Goal: Task Accomplishment & Management: Use online tool/utility

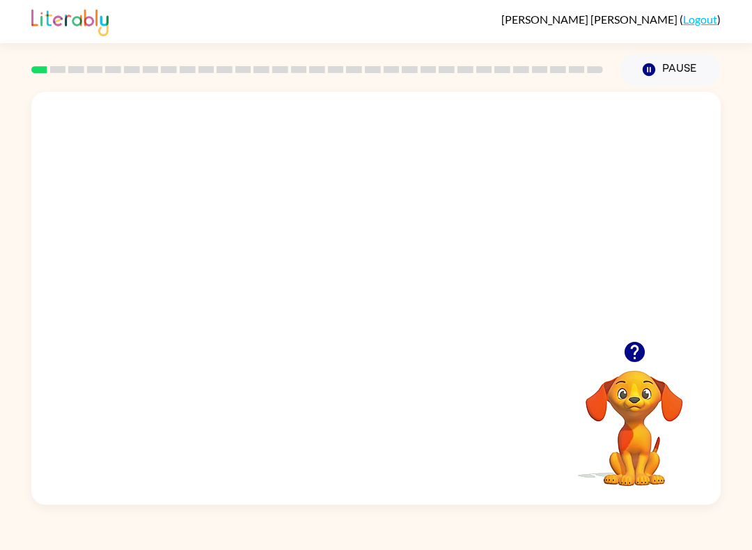
click at [637, 351] on icon "button" at bounding box center [634, 352] width 24 height 24
click at [637, 350] on video "Your browser must support playing .mp4 files to use Literably. Please try using…" at bounding box center [633, 418] width 139 height 139
click at [636, 358] on video "Your browser must support playing .mp4 files to use Literably. Please try using…" at bounding box center [633, 418] width 139 height 139
click at [635, 377] on video "Your browser must support playing .mp4 files to use Literably. Please try using…" at bounding box center [633, 418] width 139 height 139
click at [621, 424] on video "Your browser must support playing .mp4 files to use Literably. Please try using…" at bounding box center [633, 418] width 139 height 139
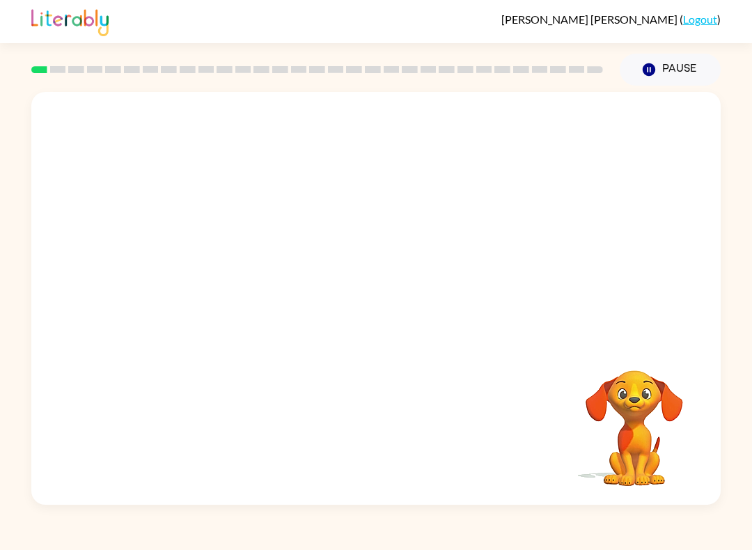
click at [635, 422] on video "Your browser must support playing .mp4 files to use Literably. Please try using…" at bounding box center [633, 418] width 139 height 139
click at [384, 322] on div at bounding box center [375, 305] width 89 height 51
click at [388, 319] on div at bounding box center [375, 305] width 89 height 51
click at [642, 448] on video "Your browser must support playing .mp4 files to use Literably. Please try using…" at bounding box center [633, 418] width 139 height 139
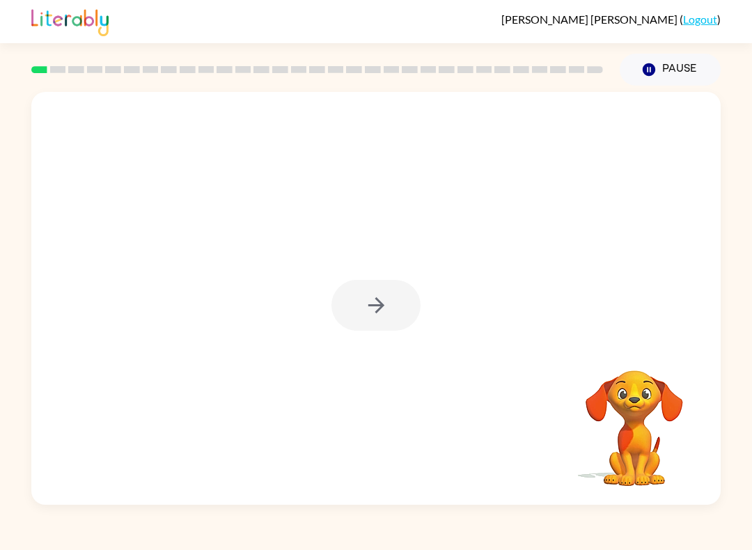
click at [631, 450] on video "Your browser must support playing .mp4 files to use Literably. Please try using…" at bounding box center [633, 418] width 139 height 139
click at [635, 452] on video "Your browser must support playing .mp4 files to use Literably. Please try using…" at bounding box center [633, 418] width 139 height 139
click at [631, 438] on video "Your browser must support playing .mp4 files to use Literably. Please try using…" at bounding box center [633, 418] width 139 height 139
click at [631, 437] on video "Your browser must support playing .mp4 files to use Literably. Please try using…" at bounding box center [633, 418] width 139 height 139
click at [623, 437] on video "Your browser must support playing .mp4 files to use Literably. Please try using…" at bounding box center [633, 418] width 139 height 139
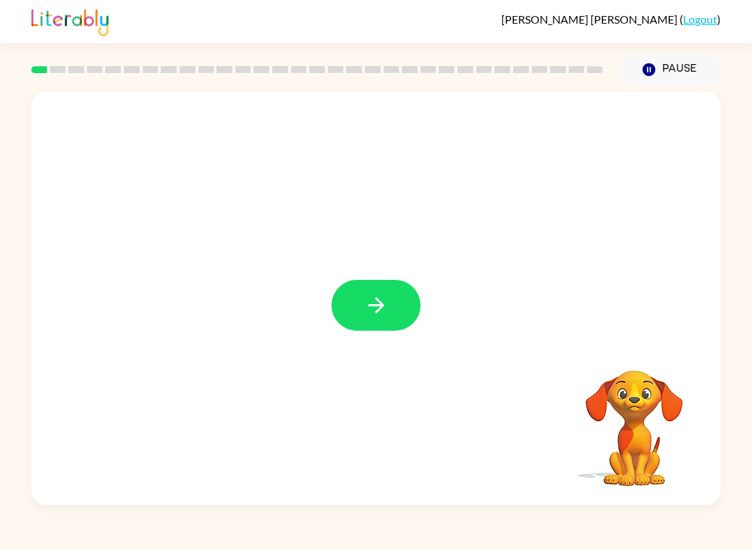
click at [366, 306] on icon "button" at bounding box center [376, 305] width 24 height 24
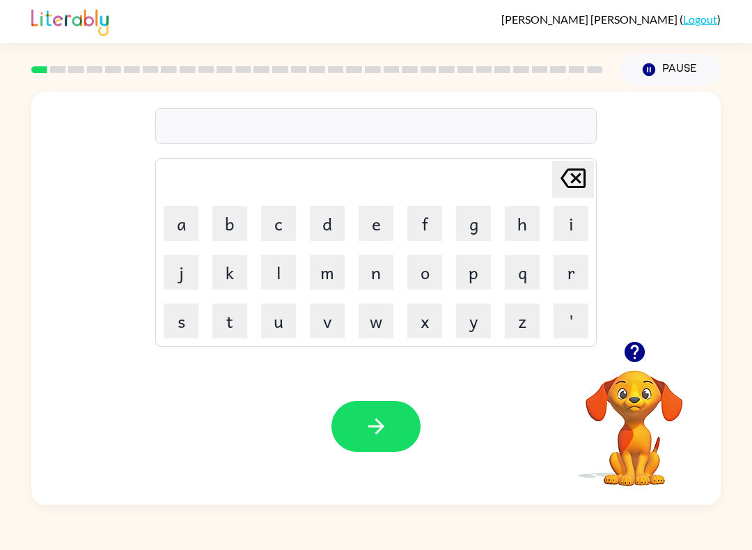
click at [241, 217] on button "b" at bounding box center [229, 223] width 35 height 35
click at [416, 266] on button "o" at bounding box center [424, 272] width 35 height 35
click at [556, 266] on button "r" at bounding box center [570, 272] width 35 height 35
click at [333, 219] on button "d" at bounding box center [327, 223] width 35 height 35
click at [392, 217] on button "e" at bounding box center [375, 223] width 35 height 35
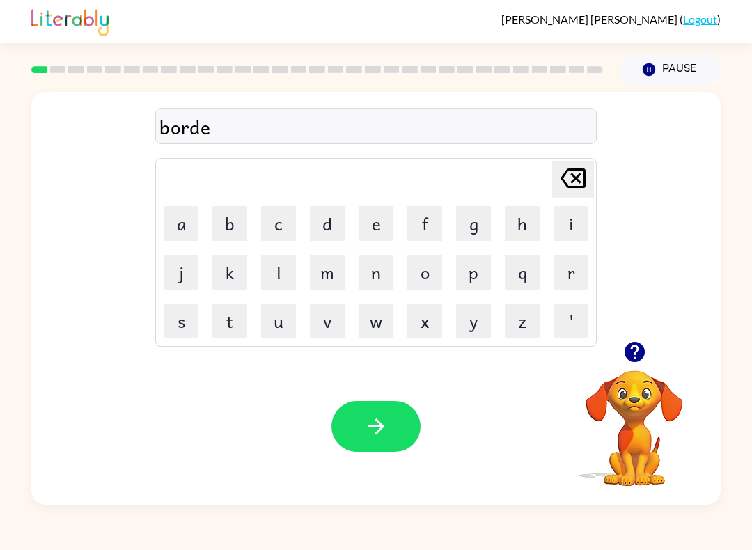
click at [576, 281] on button "r" at bounding box center [570, 272] width 35 height 35
click at [417, 431] on button "button" at bounding box center [375, 426] width 89 height 51
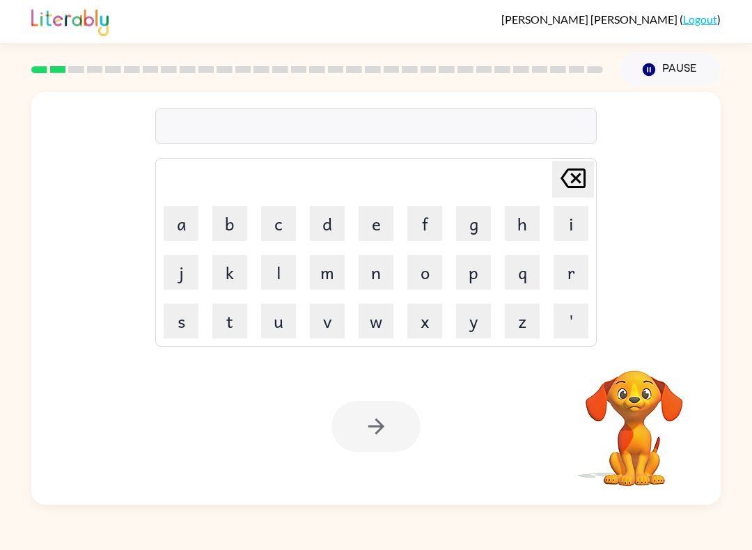
click at [575, 270] on button "r" at bounding box center [570, 272] width 35 height 35
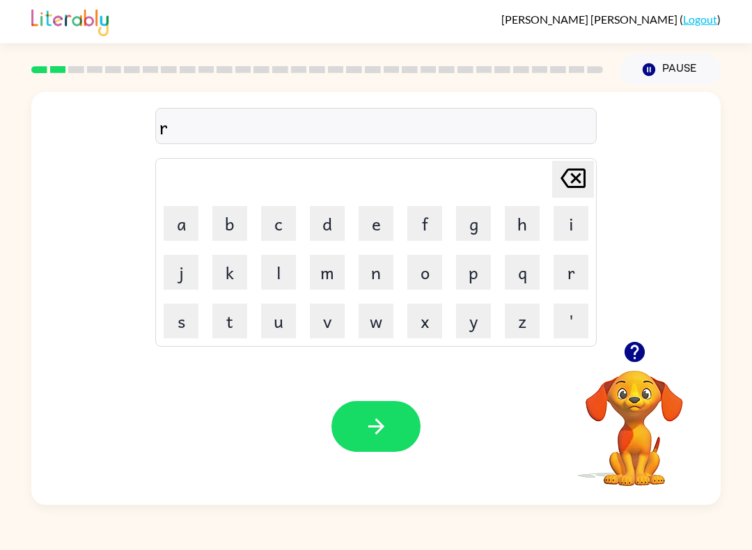
click at [193, 216] on button "a" at bounding box center [181, 223] width 35 height 35
click at [275, 318] on button "u" at bounding box center [278, 320] width 35 height 35
click at [589, 182] on button "[PERSON_NAME] last character input" at bounding box center [573, 179] width 42 height 37
click at [434, 271] on button "o" at bounding box center [424, 272] width 35 height 35
click at [386, 286] on button "n" at bounding box center [375, 272] width 35 height 35
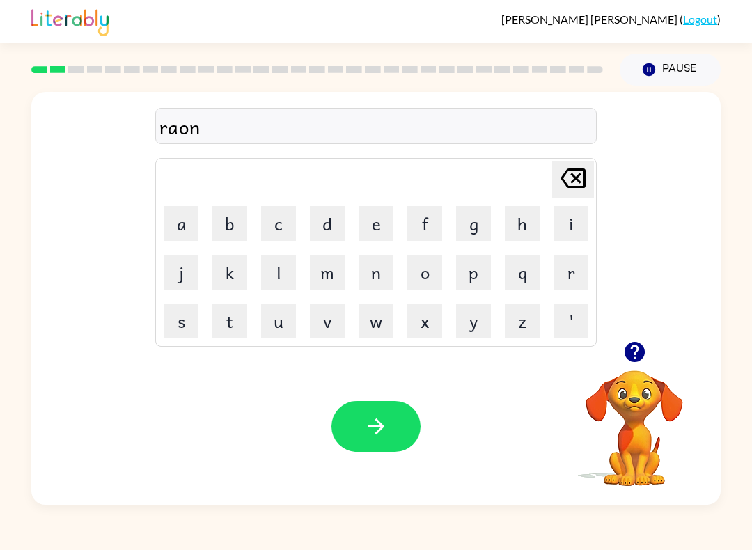
click at [310, 227] on button "d" at bounding box center [327, 223] width 35 height 35
click at [378, 215] on button "e" at bounding box center [375, 223] width 35 height 35
click at [369, 413] on button "button" at bounding box center [375, 426] width 89 height 51
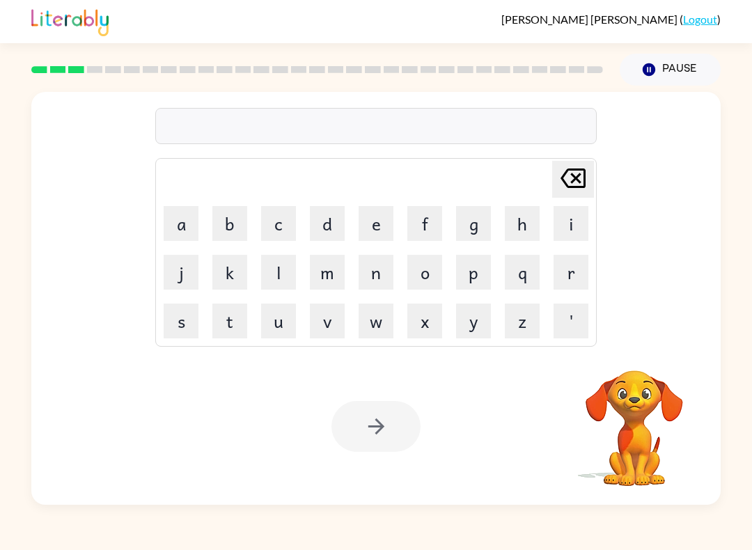
click at [323, 274] on button "m" at bounding box center [327, 272] width 35 height 35
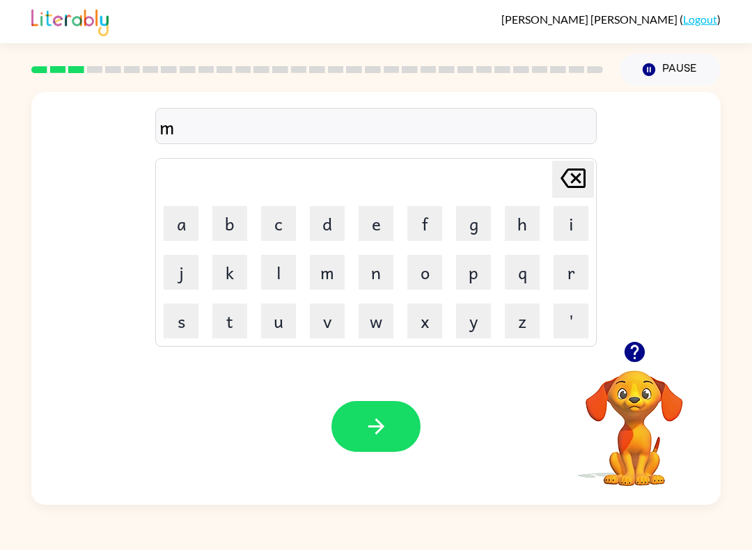
click at [183, 227] on button "a" at bounding box center [181, 223] width 35 height 35
click at [290, 220] on button "c" at bounding box center [278, 223] width 35 height 35
click at [592, 171] on button "[PERSON_NAME] last character input" at bounding box center [573, 179] width 42 height 37
click at [191, 318] on button "s" at bounding box center [181, 320] width 35 height 35
click at [523, 221] on button "h" at bounding box center [522, 223] width 35 height 35
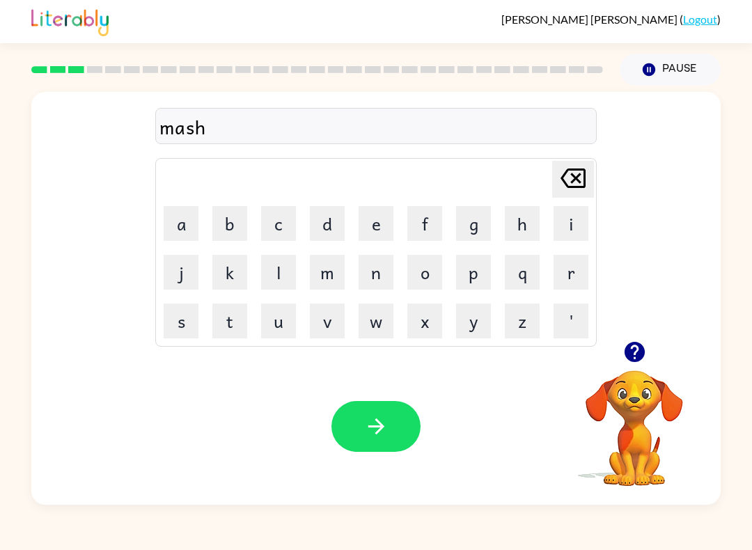
click at [555, 239] on button "i" at bounding box center [570, 223] width 35 height 35
click at [372, 268] on button "n" at bounding box center [375, 272] width 35 height 35
click at [373, 424] on icon "button" at bounding box center [376, 426] width 24 height 24
click at [637, 352] on icon "button" at bounding box center [634, 352] width 20 height 20
click at [236, 333] on button "t" at bounding box center [229, 320] width 35 height 35
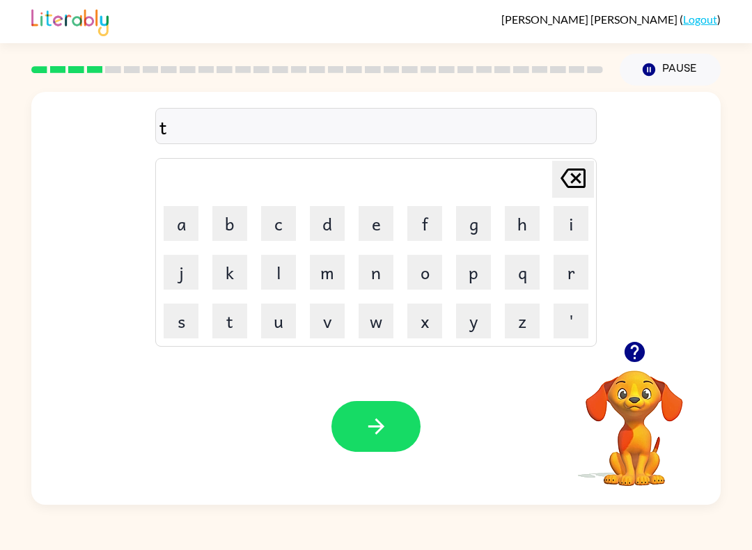
click at [575, 272] on button "r" at bounding box center [570, 272] width 35 height 35
click at [191, 220] on button "a" at bounding box center [181, 223] width 35 height 35
click at [373, 281] on button "n" at bounding box center [375, 272] width 35 height 35
click at [329, 224] on button "d" at bounding box center [327, 223] width 35 height 35
click at [379, 423] on icon "button" at bounding box center [375, 426] width 16 height 16
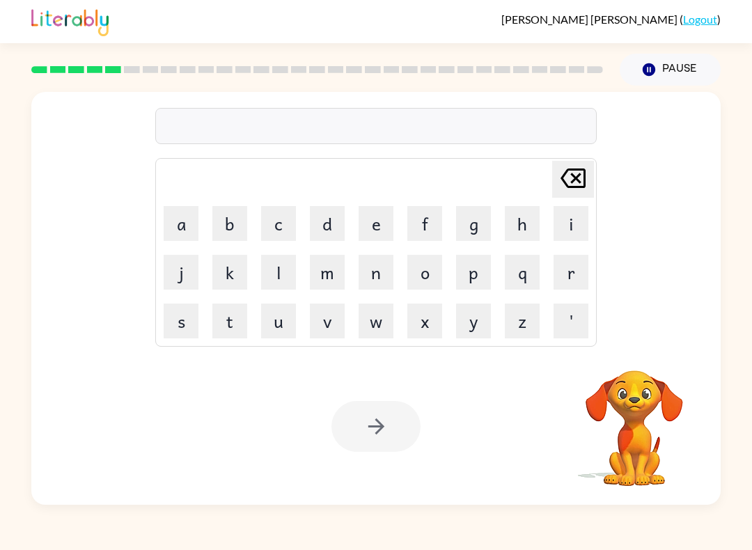
click at [322, 219] on button "d" at bounding box center [327, 223] width 35 height 35
click at [562, 221] on button "i" at bounding box center [570, 223] width 35 height 35
click at [432, 227] on button "f" at bounding box center [424, 223] width 35 height 35
click at [375, 228] on button "e" at bounding box center [375, 223] width 35 height 35
click at [381, 275] on button "n" at bounding box center [375, 272] width 35 height 35
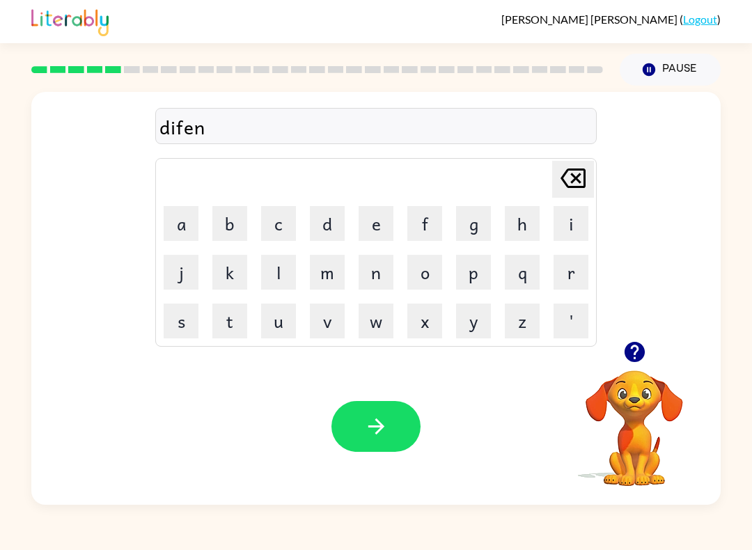
click at [275, 235] on button "c" at bounding box center [278, 223] width 35 height 35
click at [379, 230] on button "e" at bounding box center [375, 223] width 35 height 35
click at [403, 242] on td "f" at bounding box center [424, 223] width 47 height 47
click at [426, 225] on button "f" at bounding box center [424, 223] width 35 height 35
click at [371, 409] on button "button" at bounding box center [375, 426] width 89 height 51
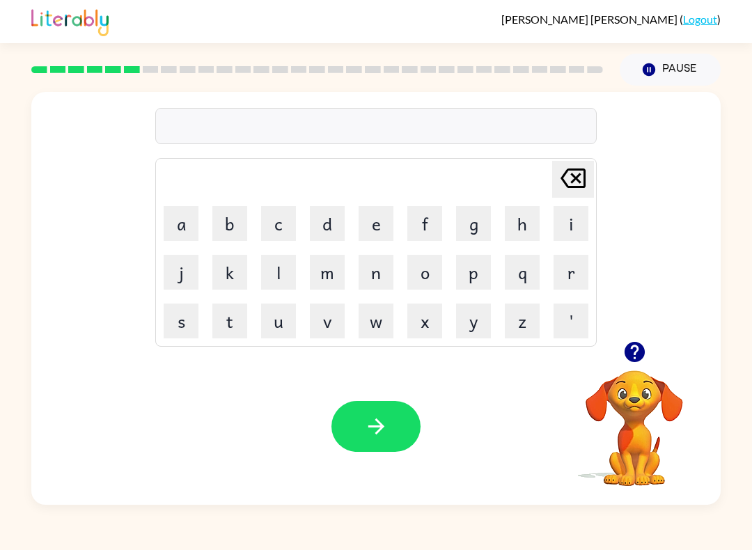
click at [336, 313] on button "v" at bounding box center [327, 320] width 35 height 35
click at [186, 229] on button "a" at bounding box center [181, 223] width 35 height 35
click at [274, 230] on button "c" at bounding box center [278, 223] width 35 height 35
click at [193, 229] on button "a" at bounding box center [181, 223] width 35 height 35
click at [191, 334] on button "s" at bounding box center [181, 320] width 35 height 35
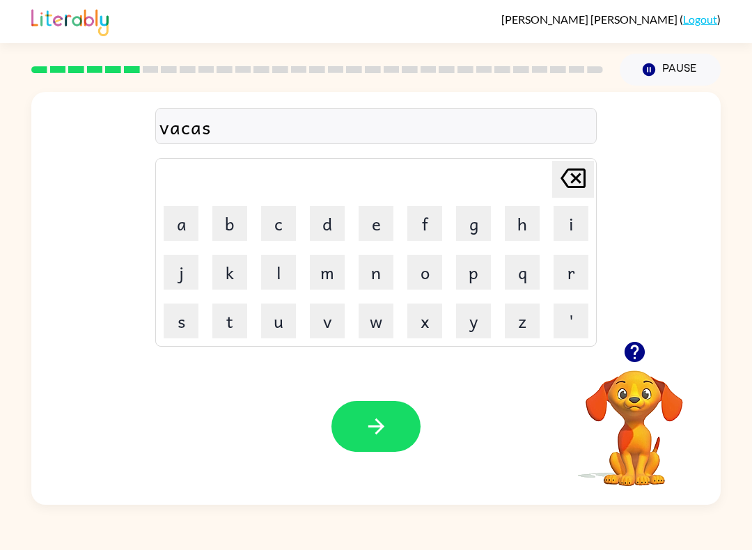
click at [523, 231] on button "h" at bounding box center [522, 223] width 35 height 35
click at [426, 267] on button "o" at bounding box center [424, 272] width 35 height 35
click at [372, 258] on button "n" at bounding box center [375, 272] width 35 height 35
click at [379, 408] on button "button" at bounding box center [375, 426] width 89 height 51
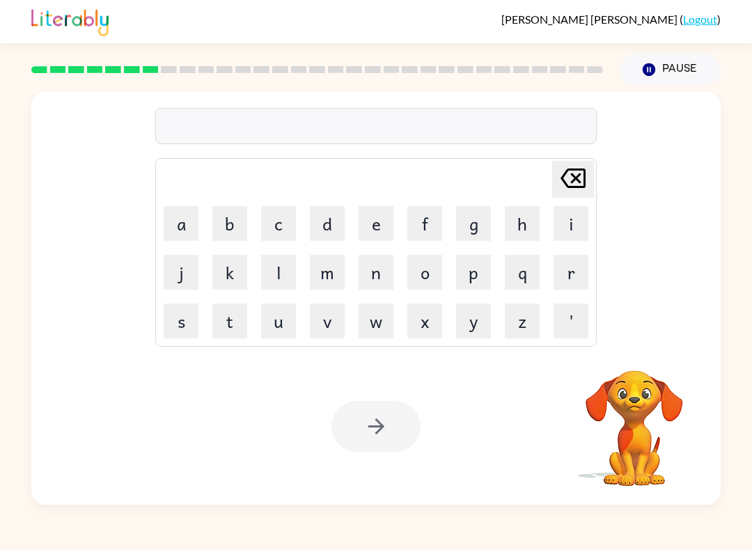
click at [471, 276] on button "p" at bounding box center [473, 272] width 35 height 35
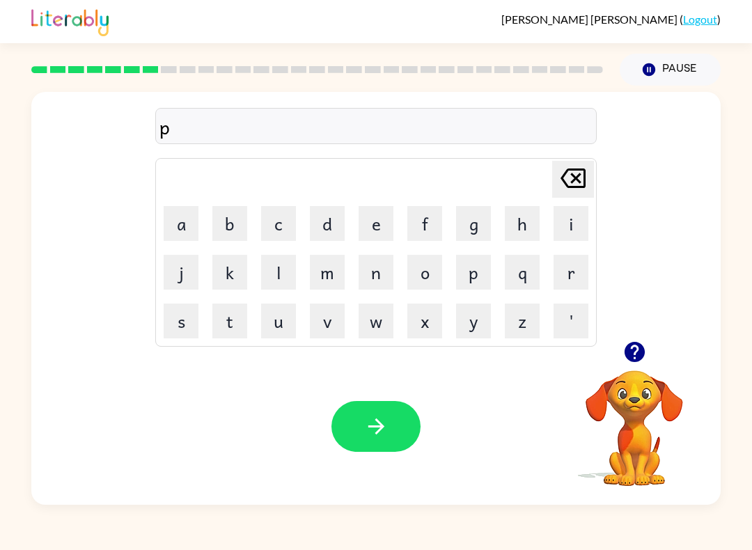
click at [420, 280] on button "o" at bounding box center [424, 272] width 35 height 35
click at [330, 221] on button "d" at bounding box center [327, 223] width 35 height 35
click at [429, 273] on button "o" at bounding box center [424, 272] width 35 height 35
click at [278, 278] on button "l" at bounding box center [278, 272] width 35 height 35
click at [367, 408] on button "button" at bounding box center [375, 426] width 89 height 51
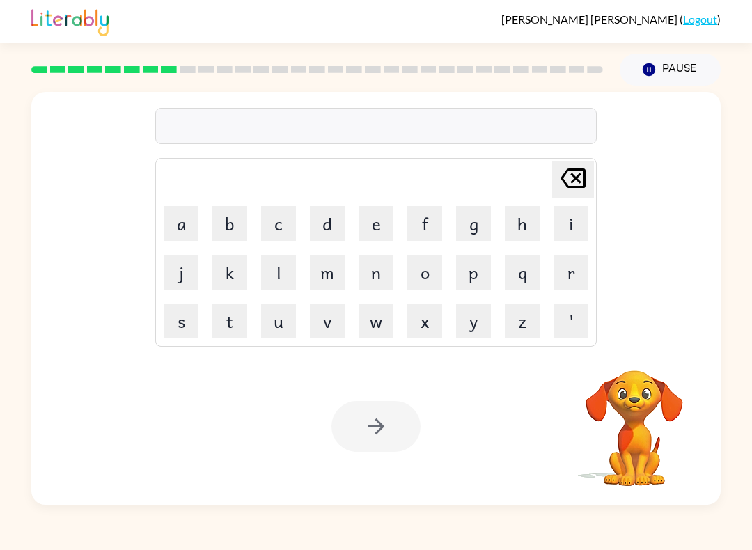
click at [303, 273] on td "m" at bounding box center [326, 271] width 47 height 47
click at [321, 270] on button "m" at bounding box center [327, 272] width 35 height 35
click at [550, 222] on td "i" at bounding box center [570, 223] width 47 height 47
click at [567, 226] on button "i" at bounding box center [570, 223] width 35 height 35
click at [575, 281] on button "r" at bounding box center [570, 272] width 35 height 35
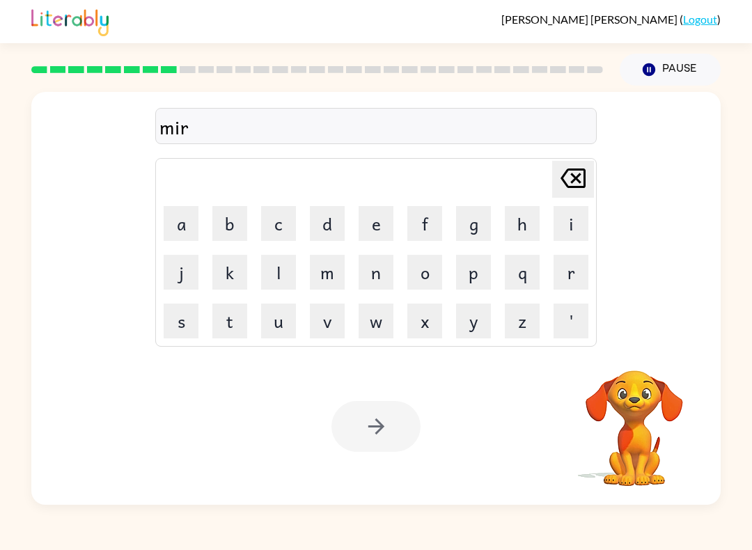
click at [288, 221] on button "c" at bounding box center [278, 223] width 35 height 35
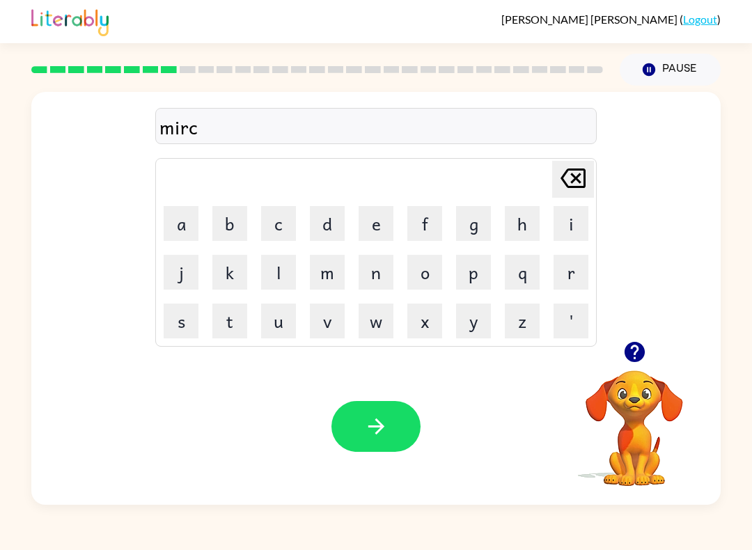
click at [440, 276] on button "o" at bounding box center [424, 272] width 35 height 35
click at [294, 271] on button "l" at bounding box center [278, 272] width 35 height 35
click at [360, 426] on button "button" at bounding box center [375, 426] width 89 height 51
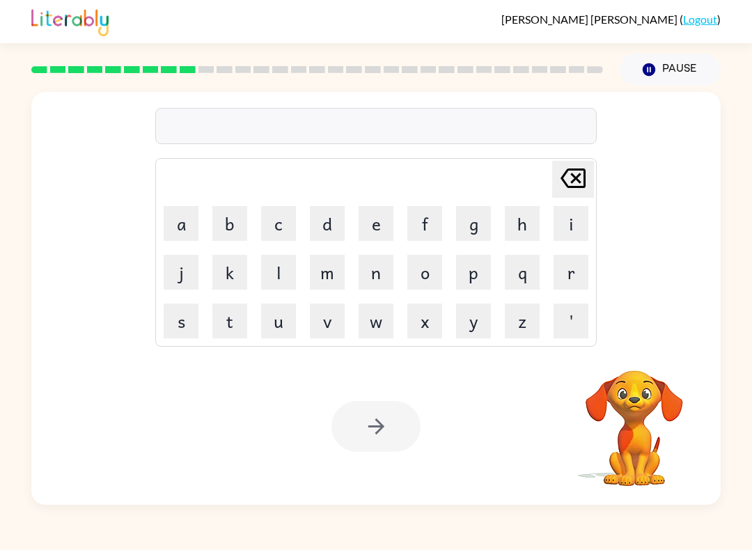
click at [335, 264] on button "m" at bounding box center [327, 272] width 35 height 35
click at [564, 232] on button "i" at bounding box center [570, 223] width 35 height 35
click at [374, 273] on button "n" at bounding box center [375, 272] width 35 height 35
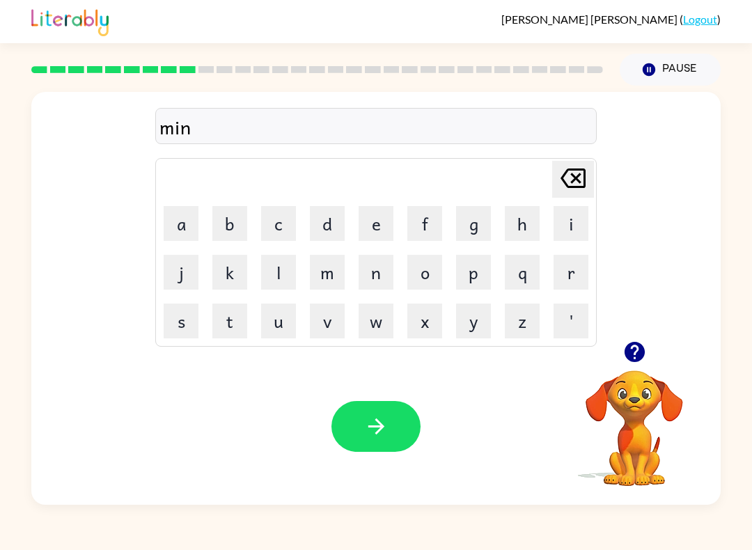
click at [316, 219] on button "d" at bounding box center [327, 223] width 35 height 35
click at [329, 270] on button "m" at bounding box center [327, 272] width 35 height 35
click at [415, 276] on button "o" at bounding box center [424, 272] width 35 height 35
click at [569, 283] on button "r" at bounding box center [570, 272] width 35 height 35
click at [363, 272] on button "n" at bounding box center [375, 272] width 35 height 35
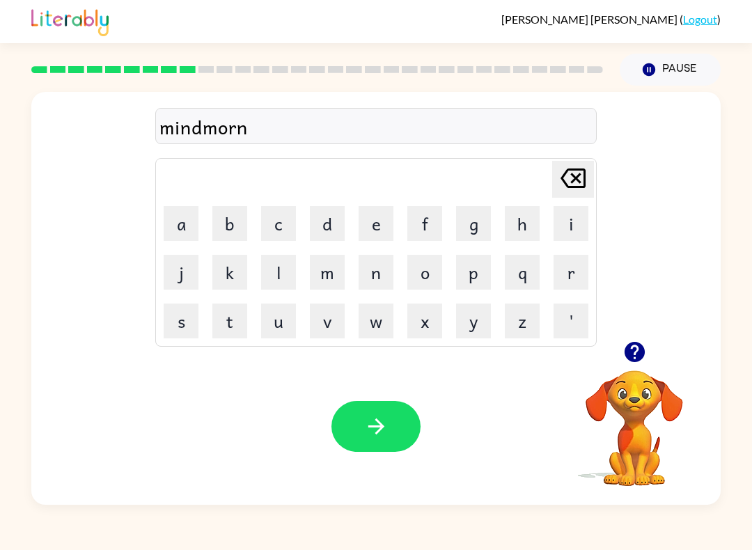
click at [550, 207] on td "i" at bounding box center [570, 223] width 47 height 47
click at [576, 230] on button "i" at bounding box center [570, 223] width 35 height 35
click at [387, 274] on button "n" at bounding box center [375, 272] width 35 height 35
click at [499, 199] on table "[PERSON_NAME] last character input a b c d e f g h i j k l m n o p q r s t u v …" at bounding box center [376, 252] width 440 height 187
click at [470, 234] on button "g" at bounding box center [473, 223] width 35 height 35
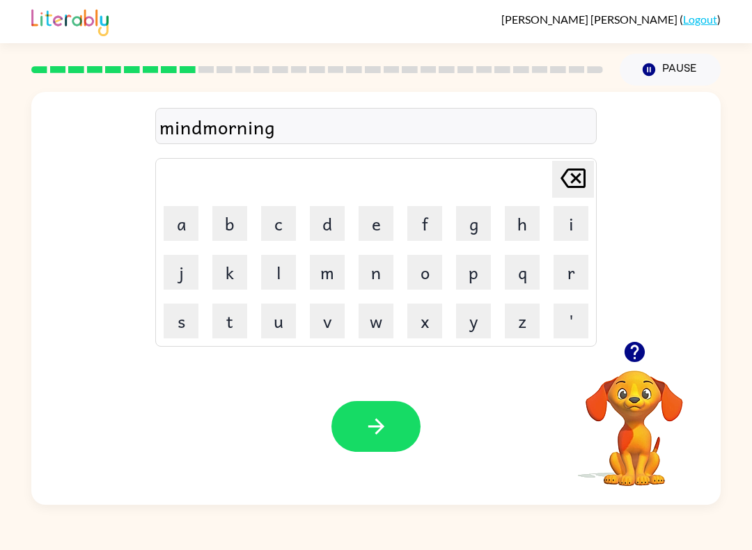
click at [354, 452] on button "button" at bounding box center [375, 426] width 89 height 51
click at [360, 444] on div at bounding box center [375, 426] width 89 height 51
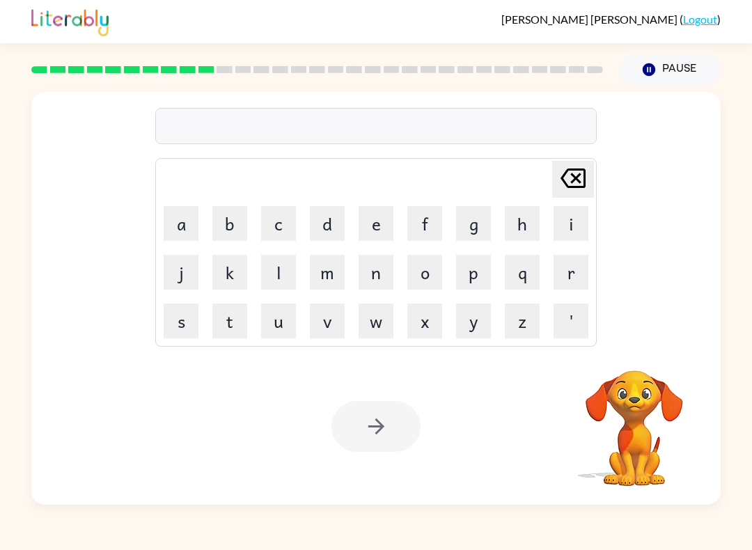
click at [325, 212] on button "d" at bounding box center [327, 223] width 35 height 35
click at [554, 227] on button "i" at bounding box center [570, 223] width 35 height 35
click at [184, 332] on button "s" at bounding box center [181, 320] width 35 height 35
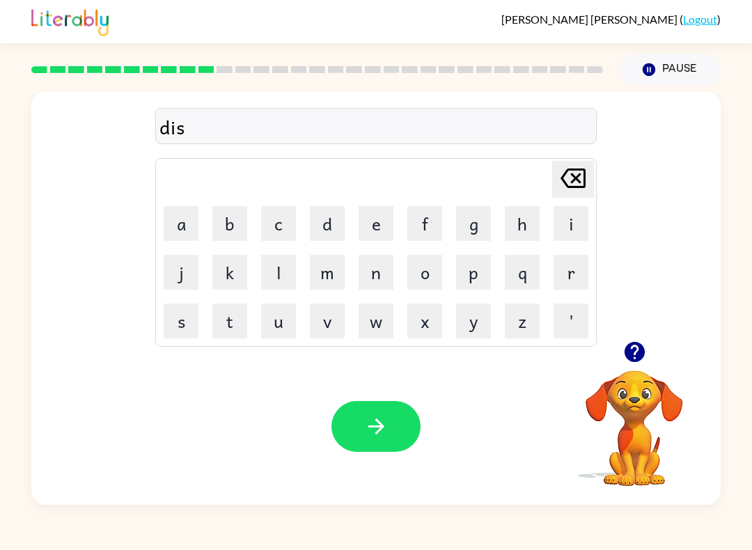
click at [237, 326] on button "t" at bounding box center [229, 320] width 35 height 35
click at [573, 278] on button "r" at bounding box center [570, 272] width 35 height 35
click at [424, 282] on button "o" at bounding box center [424, 272] width 35 height 35
click at [193, 318] on button "s" at bounding box center [181, 320] width 35 height 35
click at [233, 317] on button "t" at bounding box center [229, 320] width 35 height 35
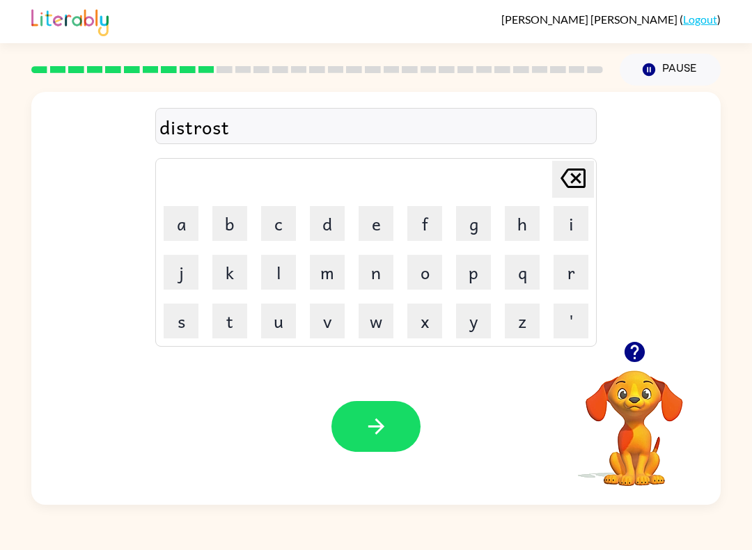
click at [358, 450] on button "button" at bounding box center [375, 426] width 89 height 51
click at [378, 438] on div at bounding box center [375, 426] width 89 height 51
click at [580, 263] on button "r" at bounding box center [570, 272] width 35 height 35
click at [419, 272] on button "o" at bounding box center [424, 272] width 35 height 35
click at [336, 223] on button "d" at bounding box center [327, 223] width 35 height 35
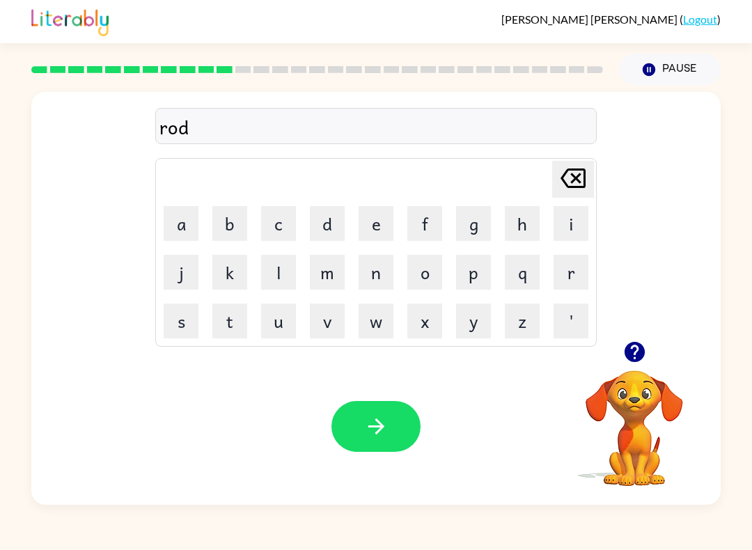
click at [370, 394] on div "Your browser must support playing .mp4 files to use Literably. Please try using…" at bounding box center [375, 426] width 689 height 157
click at [365, 418] on icon "button" at bounding box center [376, 426] width 24 height 24
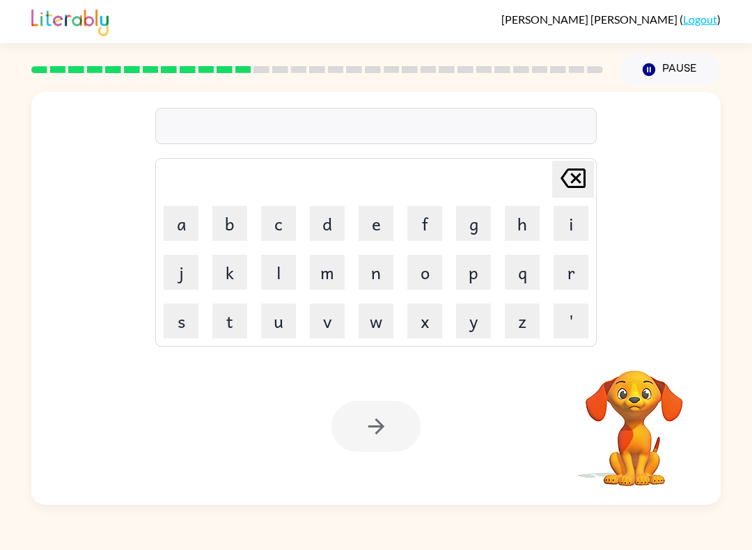
click at [417, 280] on button "o" at bounding box center [424, 272] width 35 height 35
click at [468, 281] on button "p" at bounding box center [473, 272] width 35 height 35
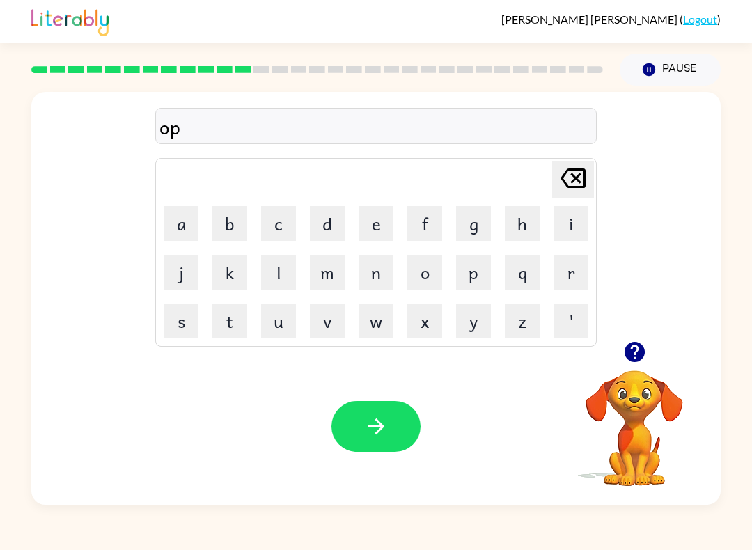
click at [469, 229] on button "g" at bounding box center [473, 223] width 35 height 35
click at [553, 283] on button "r" at bounding box center [570, 272] width 35 height 35
click at [372, 224] on button "e" at bounding box center [375, 223] width 35 height 35
click at [554, 220] on button "i" at bounding box center [570, 223] width 35 height 35
click at [335, 227] on button "d" at bounding box center [327, 223] width 35 height 35
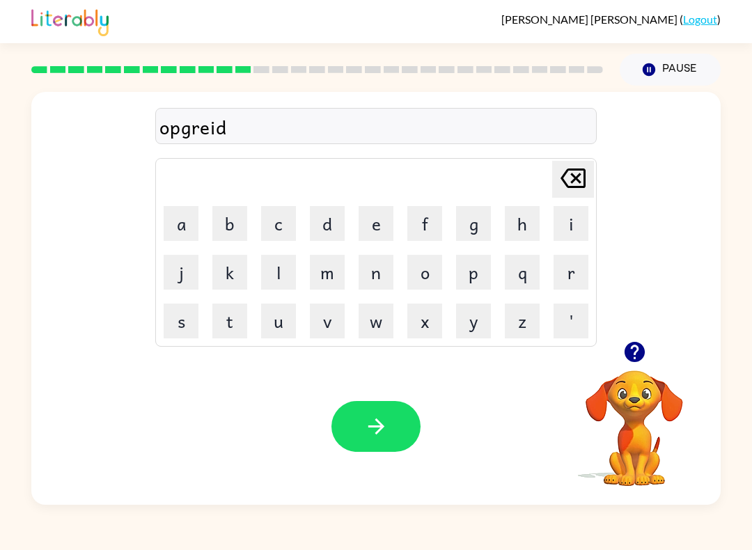
click at [392, 426] on button "button" at bounding box center [375, 426] width 89 height 51
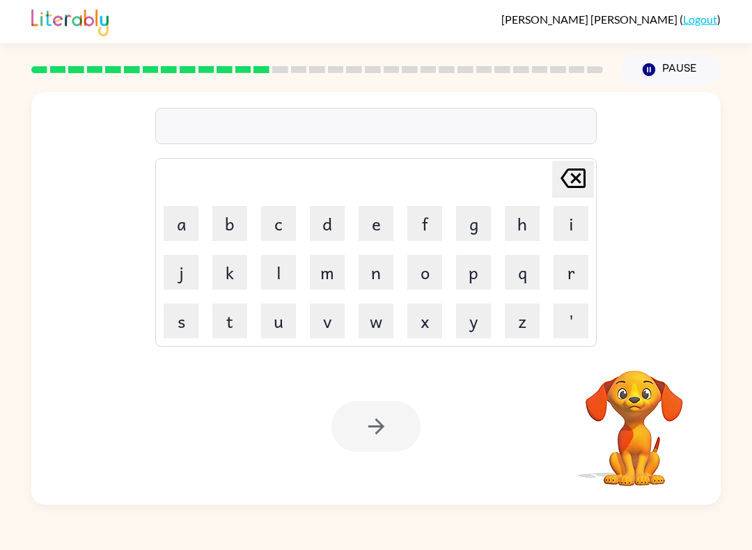
click at [316, 279] on button "m" at bounding box center [327, 272] width 35 height 35
click at [189, 225] on button "a" at bounding box center [181, 223] width 35 height 35
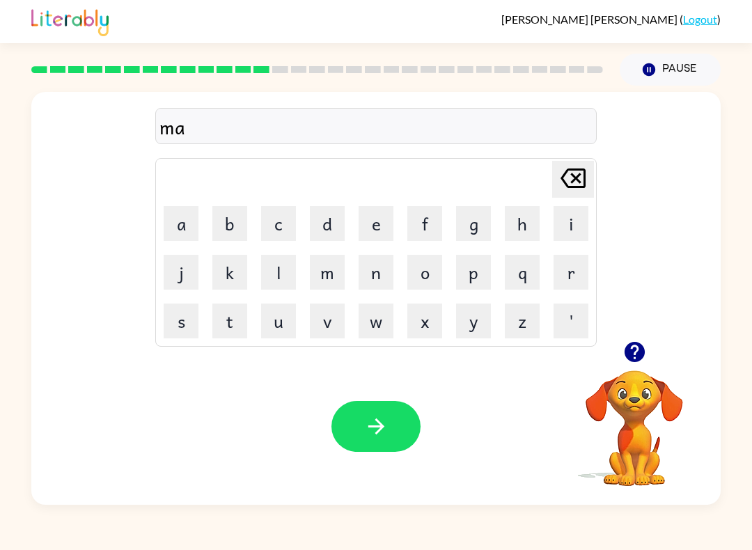
click at [322, 240] on button "d" at bounding box center [327, 223] width 35 height 35
click at [373, 274] on button "n" at bounding box center [375, 272] width 35 height 35
click at [387, 233] on button "e" at bounding box center [375, 223] width 35 height 35
click at [189, 315] on button "s" at bounding box center [181, 320] width 35 height 35
click at [345, 425] on button "button" at bounding box center [375, 426] width 89 height 51
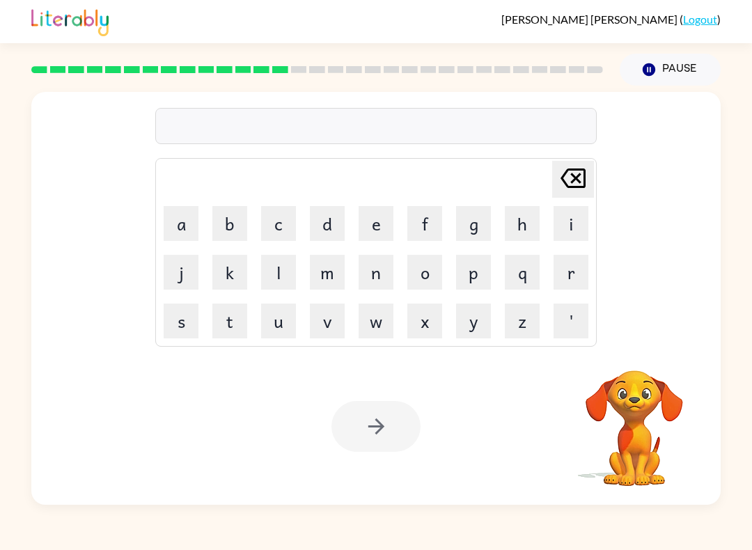
click at [225, 231] on button "b" at bounding box center [229, 223] width 35 height 35
click at [420, 264] on button "o" at bounding box center [424, 272] width 35 height 35
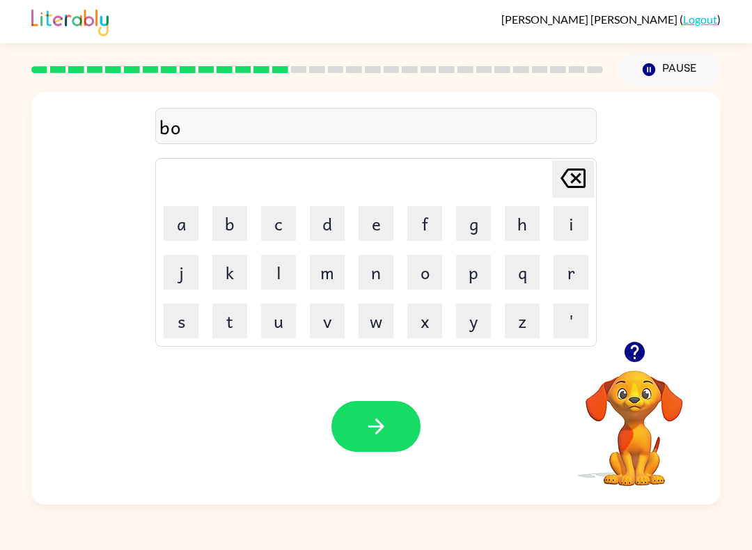
click at [378, 276] on button "n" at bounding box center [375, 272] width 35 height 35
click at [377, 276] on button "n" at bounding box center [375, 272] width 35 height 35
click at [581, 196] on div "[PERSON_NAME] last character input" at bounding box center [572, 178] width 33 height 35
click at [374, 228] on button "e" at bounding box center [375, 223] width 35 height 35
click at [179, 324] on button "s" at bounding box center [181, 320] width 35 height 35
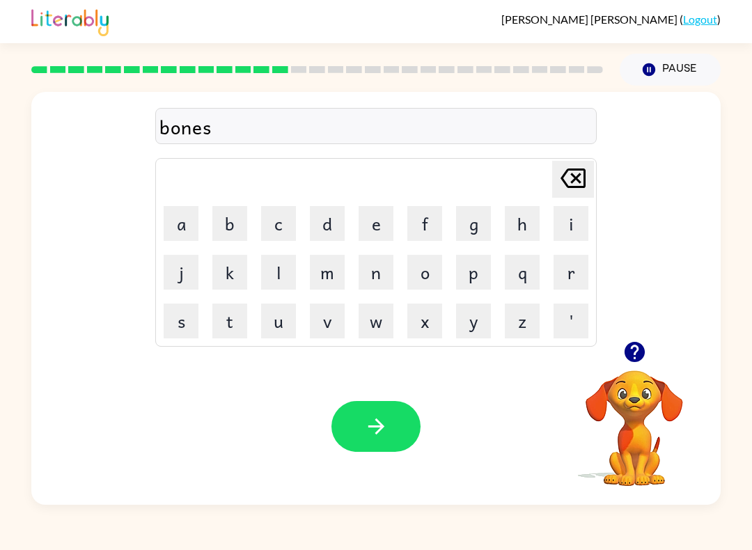
click at [407, 436] on button "button" at bounding box center [375, 426] width 89 height 51
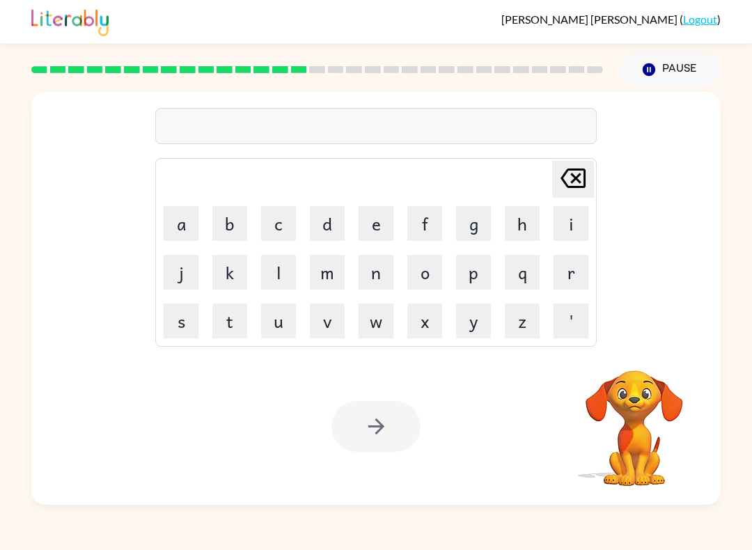
click at [180, 312] on button "s" at bounding box center [181, 320] width 35 height 35
click at [409, 284] on button "o" at bounding box center [424, 272] width 35 height 35
click at [565, 267] on button "r" at bounding box center [570, 272] width 35 height 35
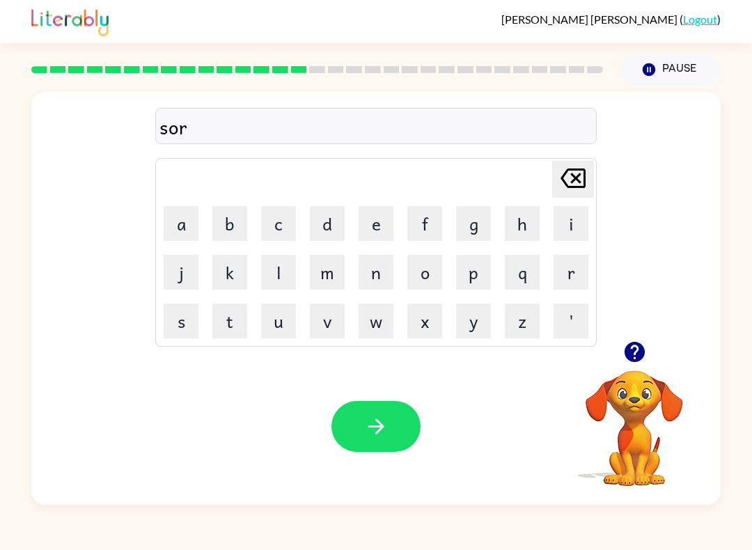
click at [315, 265] on button "m" at bounding box center [327, 272] width 35 height 35
click at [382, 417] on icon "button" at bounding box center [376, 426] width 24 height 24
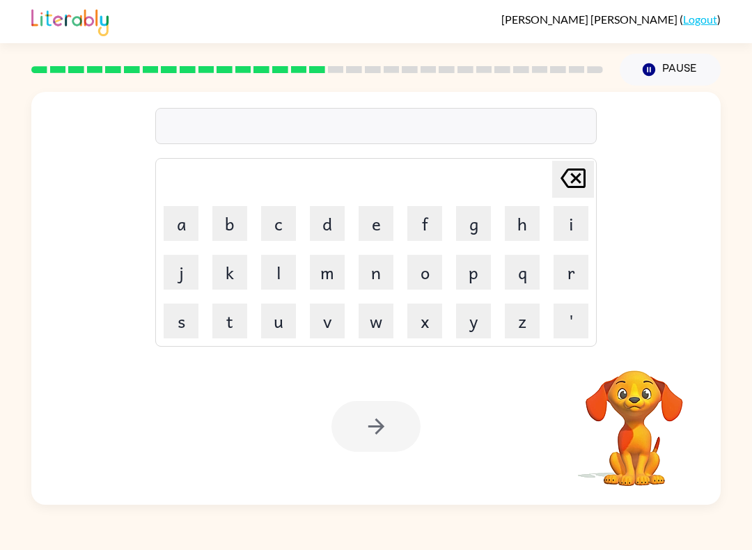
click at [565, 274] on button "r" at bounding box center [570, 272] width 35 height 35
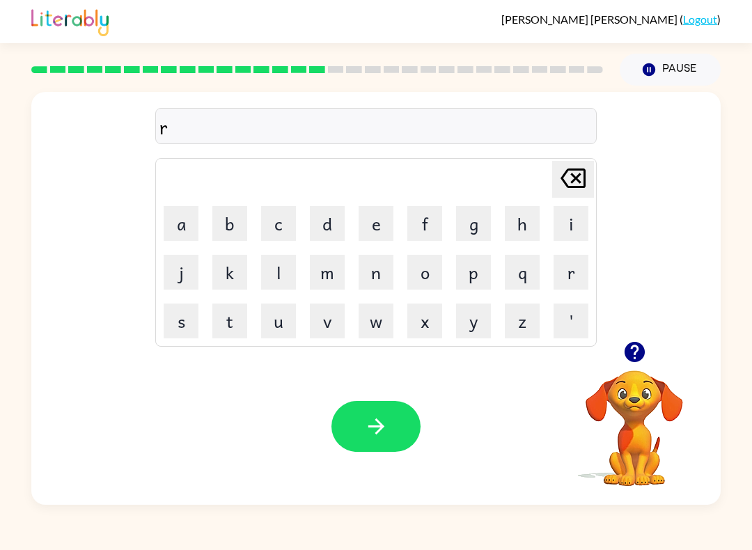
click at [174, 214] on button "a" at bounding box center [181, 223] width 35 height 35
click at [335, 264] on button "m" at bounding box center [327, 272] width 35 height 35
click at [365, 434] on icon "button" at bounding box center [376, 426] width 24 height 24
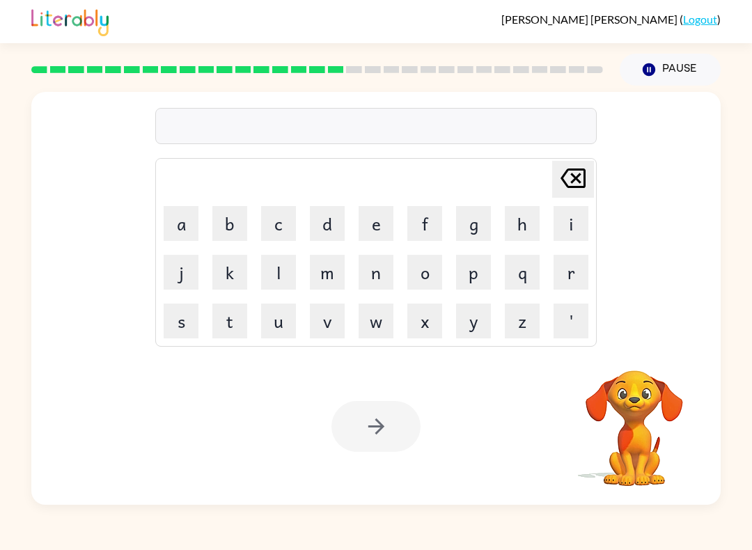
click at [227, 236] on button "b" at bounding box center [229, 223] width 35 height 35
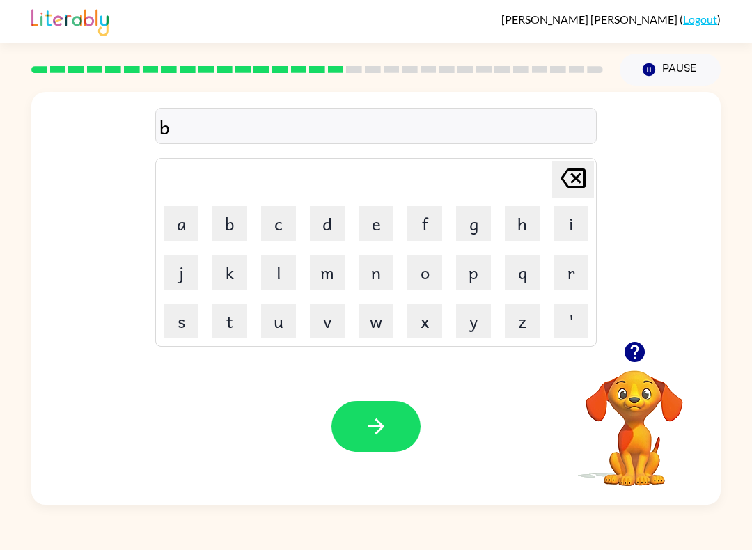
click at [566, 283] on button "r" at bounding box center [570, 272] width 35 height 35
click at [577, 232] on button "i" at bounding box center [570, 223] width 35 height 35
click at [316, 265] on button "m" at bounding box center [327, 272] width 35 height 35
click at [366, 264] on button "n" at bounding box center [375, 272] width 35 height 35
click at [456, 224] on button "g" at bounding box center [473, 223] width 35 height 35
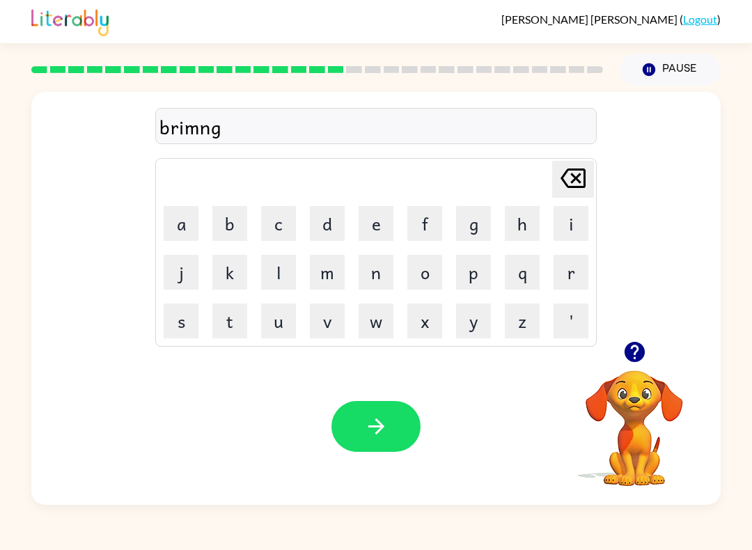
click at [391, 409] on button "button" at bounding box center [375, 426] width 89 height 51
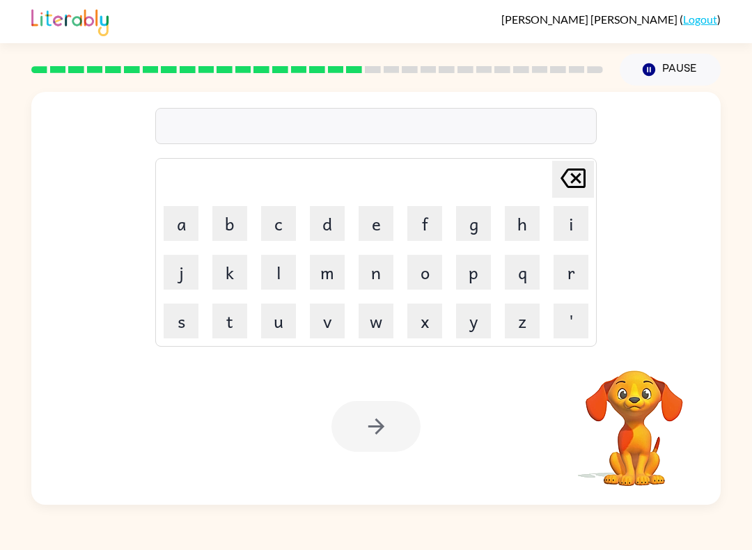
click at [573, 286] on button "r" at bounding box center [570, 272] width 35 height 35
click at [569, 216] on button "i" at bounding box center [570, 223] width 35 height 35
click at [191, 323] on button "s" at bounding box center [181, 320] width 35 height 35
click at [273, 232] on button "c" at bounding box center [278, 223] width 35 height 35
click at [564, 227] on button "i" at bounding box center [570, 223] width 35 height 35
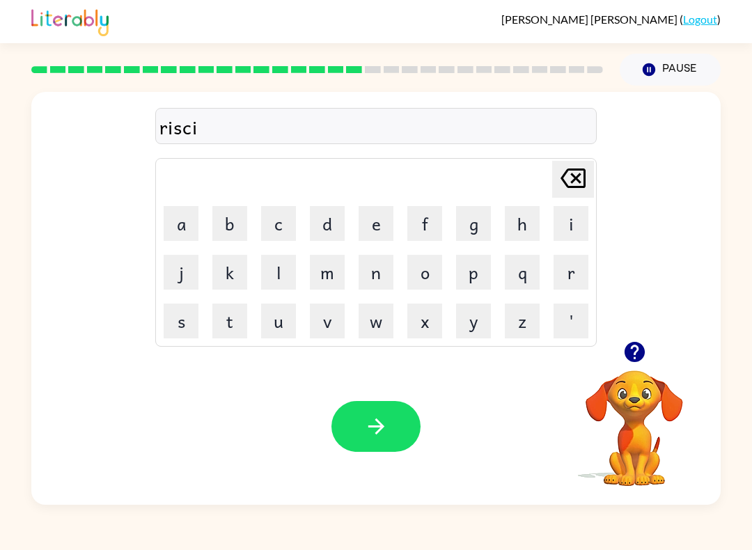
click at [388, 223] on button "e" at bounding box center [375, 223] width 35 height 35
click at [173, 330] on button "s" at bounding box center [181, 320] width 35 height 35
click at [225, 325] on button "t" at bounding box center [229, 320] width 35 height 35
click at [391, 429] on button "button" at bounding box center [375, 426] width 89 height 51
click at [434, 280] on button "o" at bounding box center [424, 272] width 35 height 35
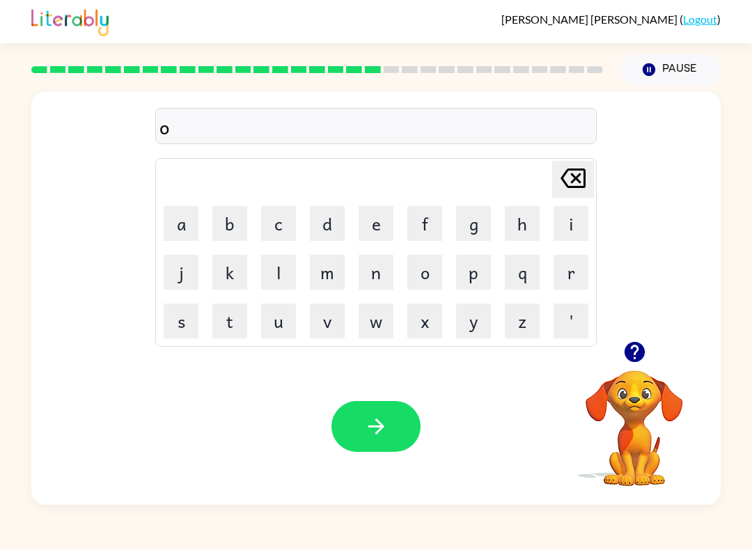
click at [572, 283] on button "r" at bounding box center [570, 272] width 35 height 35
click at [271, 221] on button "c" at bounding box center [278, 223] width 35 height 35
click at [528, 225] on button "h" at bounding box center [522, 223] width 35 height 35
click at [375, 310] on button "w" at bounding box center [375, 320] width 35 height 35
click at [371, 230] on button "e" at bounding box center [375, 223] width 35 height 35
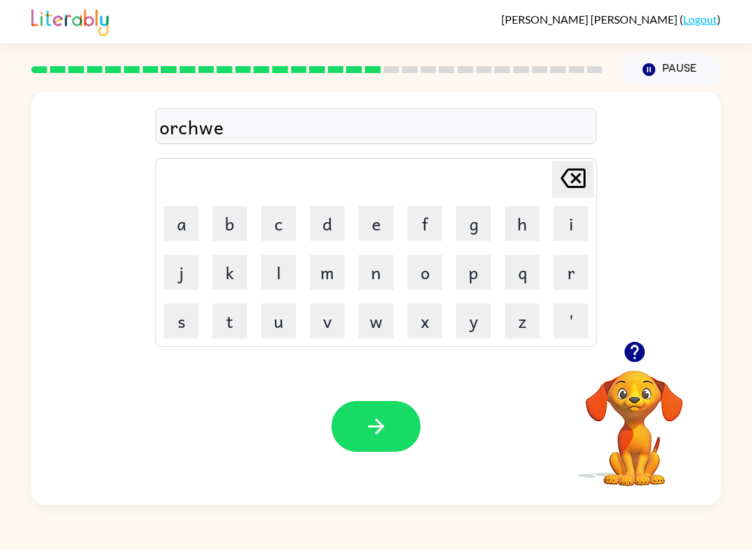
click at [571, 215] on button "i" at bounding box center [570, 223] width 35 height 35
click at [390, 449] on button "button" at bounding box center [375, 426] width 89 height 51
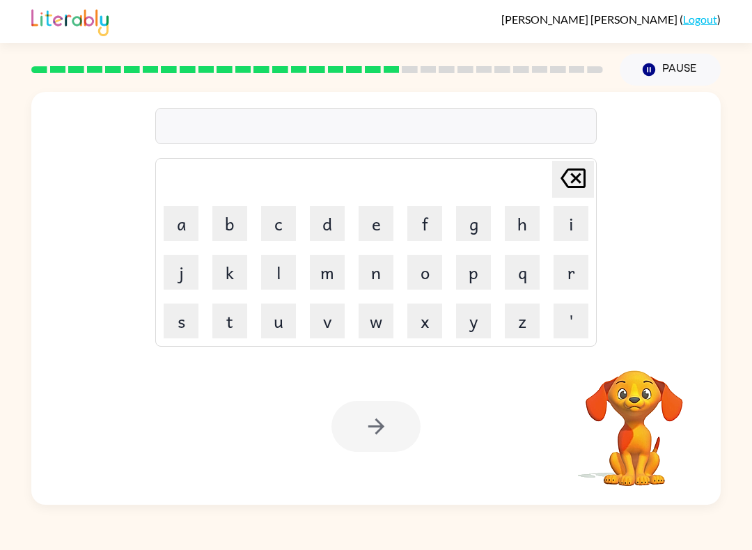
click at [434, 225] on button "f" at bounding box center [424, 223] width 35 height 35
click at [429, 262] on button "o" at bounding box center [424, 272] width 35 height 35
click at [274, 274] on button "l" at bounding box center [278, 272] width 35 height 35
click at [428, 278] on button "o" at bounding box center [424, 272] width 35 height 35
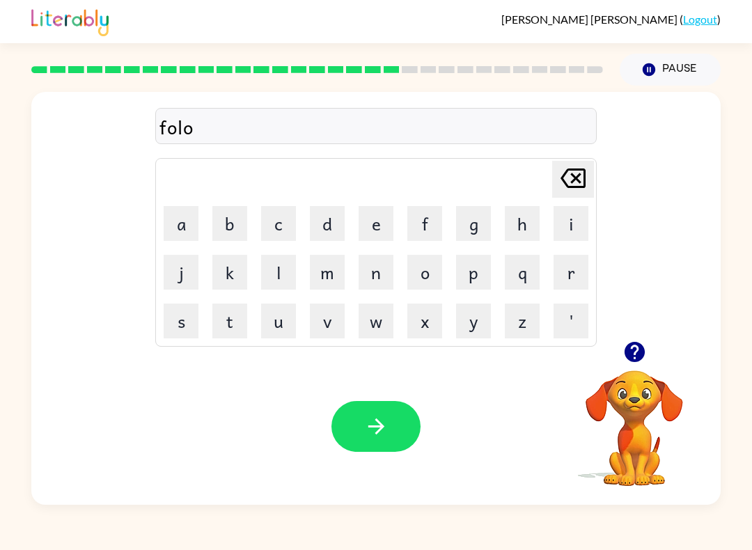
click at [281, 315] on button "u" at bounding box center [278, 320] width 35 height 35
click at [328, 233] on button "d" at bounding box center [327, 223] width 35 height 35
click at [385, 452] on button "button" at bounding box center [375, 426] width 89 height 51
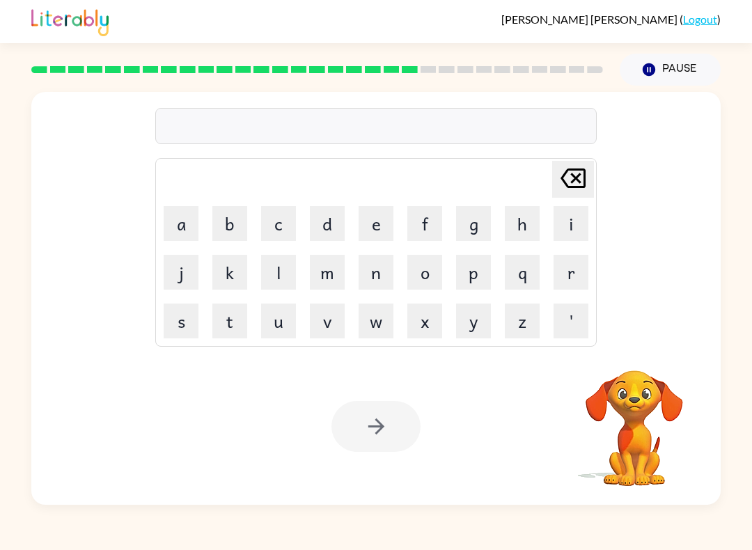
click at [179, 327] on button "s" at bounding box center [181, 320] width 35 height 35
click at [383, 220] on button "e" at bounding box center [375, 223] width 35 height 35
click at [368, 279] on button "n" at bounding box center [375, 272] width 35 height 35
click at [228, 322] on button "t" at bounding box center [229, 320] width 35 height 35
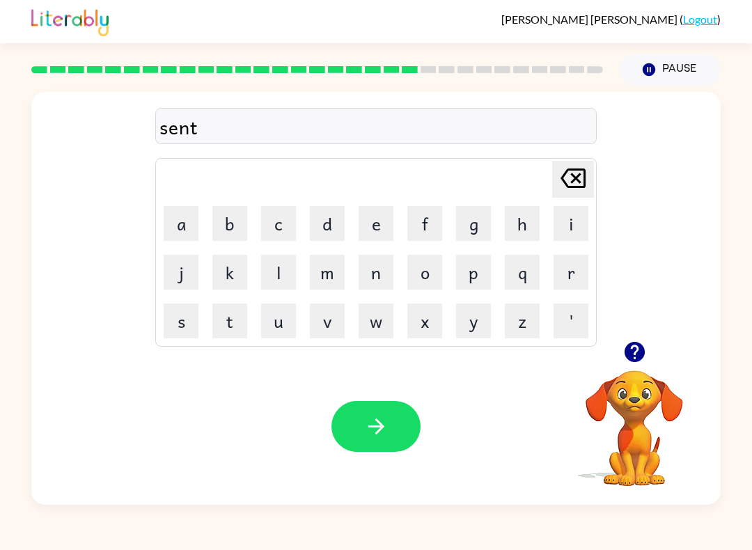
click at [390, 227] on button "e" at bounding box center [375, 223] width 35 height 35
click at [463, 271] on button "p" at bounding box center [473, 272] width 35 height 35
click at [555, 228] on button "i" at bounding box center [570, 223] width 35 height 35
click at [325, 224] on button "d" at bounding box center [327, 223] width 35 height 35
click at [360, 412] on button "button" at bounding box center [375, 426] width 89 height 51
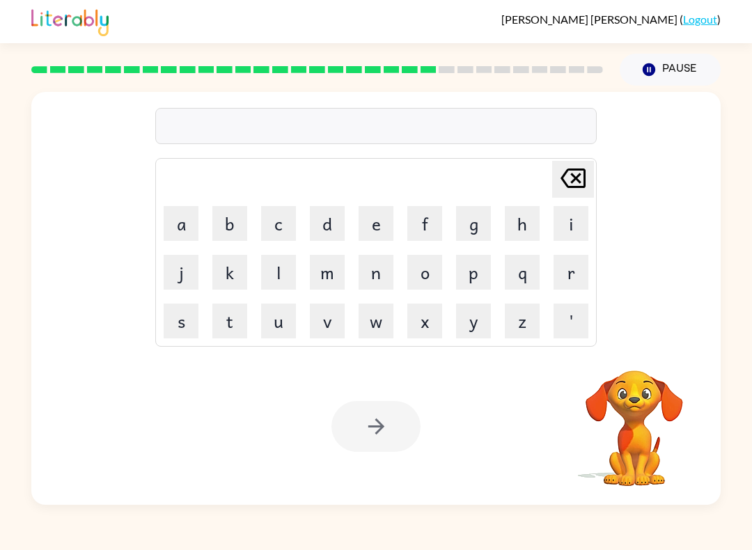
click at [165, 324] on button "s" at bounding box center [181, 320] width 35 height 35
click at [580, 212] on button "i" at bounding box center [570, 223] width 35 height 35
click at [189, 318] on button "s" at bounding box center [181, 320] width 35 height 35
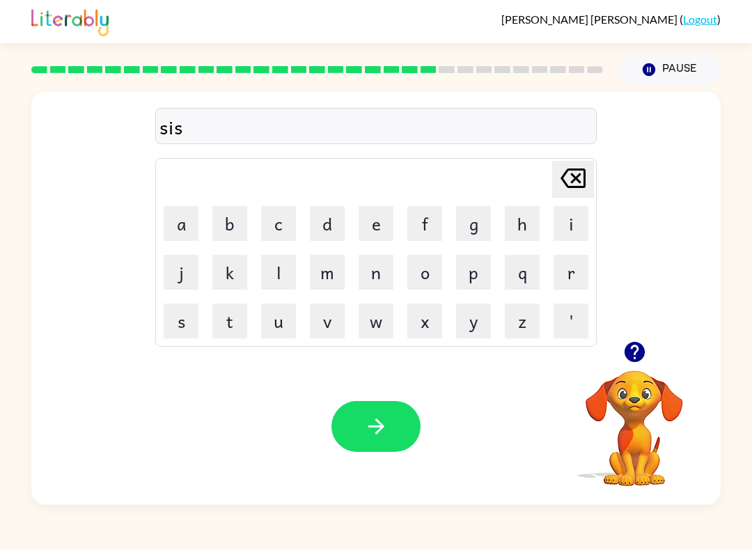
click at [224, 321] on button "t" at bounding box center [229, 320] width 35 height 35
click at [376, 225] on button "e" at bounding box center [375, 223] width 35 height 35
click at [561, 220] on button "i" at bounding box center [570, 223] width 35 height 35
click at [392, 283] on button "n" at bounding box center [375, 272] width 35 height 35
click at [365, 427] on icon "button" at bounding box center [376, 426] width 24 height 24
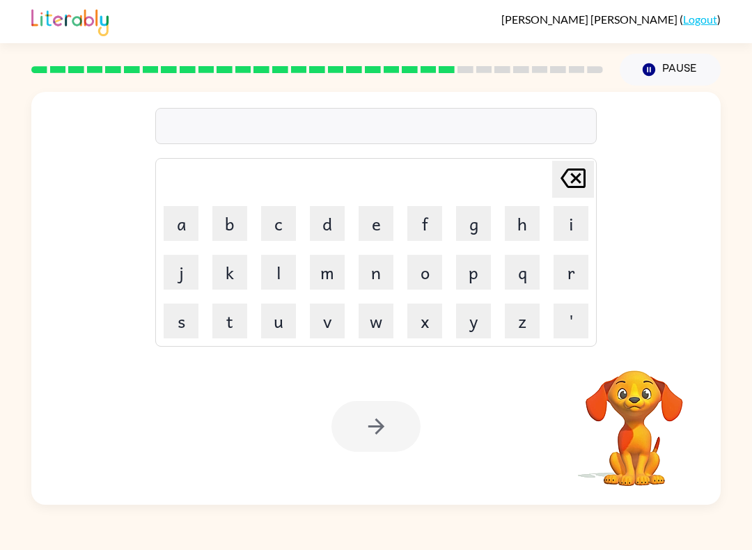
click at [430, 223] on button "f" at bounding box center [424, 223] width 35 height 35
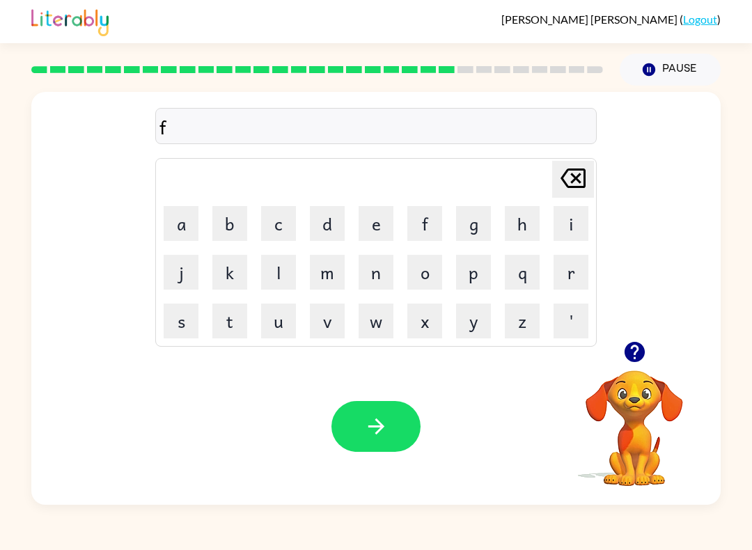
click at [440, 270] on button "o" at bounding box center [424, 272] width 35 height 35
click at [578, 269] on button "r" at bounding box center [570, 272] width 35 height 35
click at [369, 318] on button "w" at bounding box center [375, 320] width 35 height 35
click at [375, 217] on button "e" at bounding box center [375, 223] width 35 height 35
click at [567, 281] on button "r" at bounding box center [570, 272] width 35 height 35
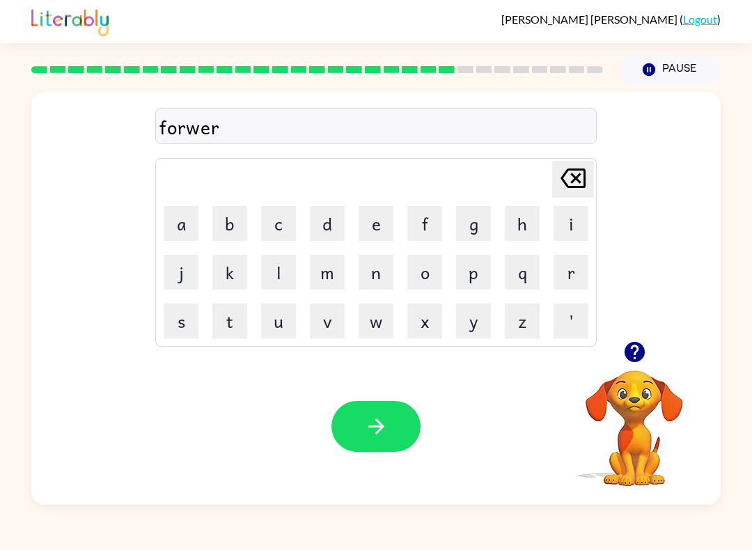
click at [243, 221] on button "b" at bounding box center [229, 223] width 35 height 35
click at [588, 163] on icon "[PERSON_NAME] last character input" at bounding box center [572, 177] width 33 height 33
click at [335, 227] on button "d" at bounding box center [327, 223] width 35 height 35
click at [385, 426] on icon "button" at bounding box center [376, 426] width 24 height 24
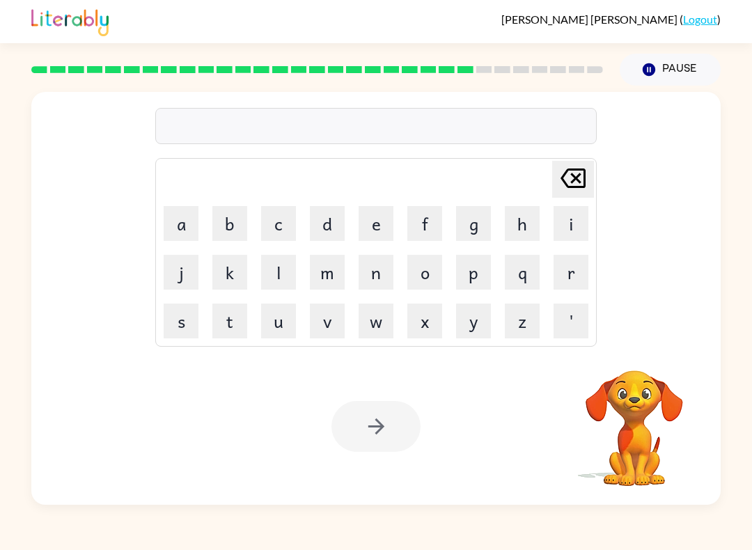
click at [573, 267] on button "r" at bounding box center [570, 272] width 35 height 35
click at [571, 221] on button "i" at bounding box center [570, 223] width 35 height 35
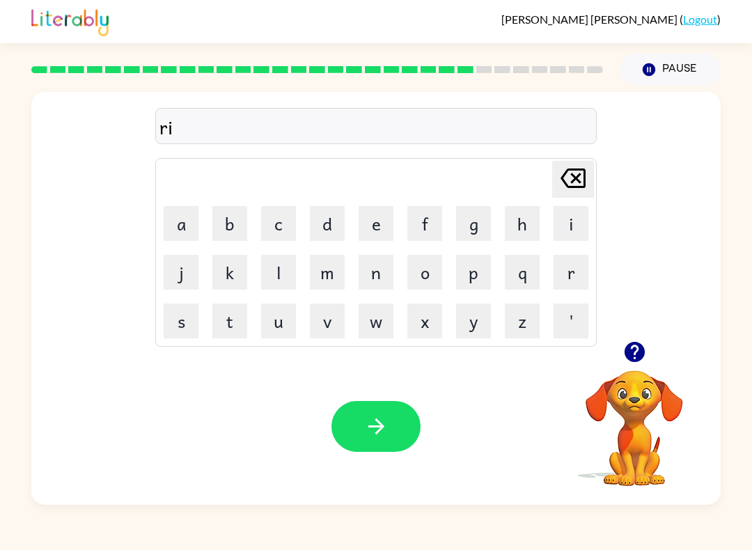
click at [281, 274] on button "l" at bounding box center [278, 272] width 35 height 35
click at [392, 222] on button "e" at bounding box center [375, 223] width 35 height 35
click at [566, 230] on button "i" at bounding box center [570, 223] width 35 height 35
click at [338, 223] on button "d" at bounding box center [327, 223] width 35 height 35
click at [388, 228] on button "e" at bounding box center [375, 223] width 35 height 35
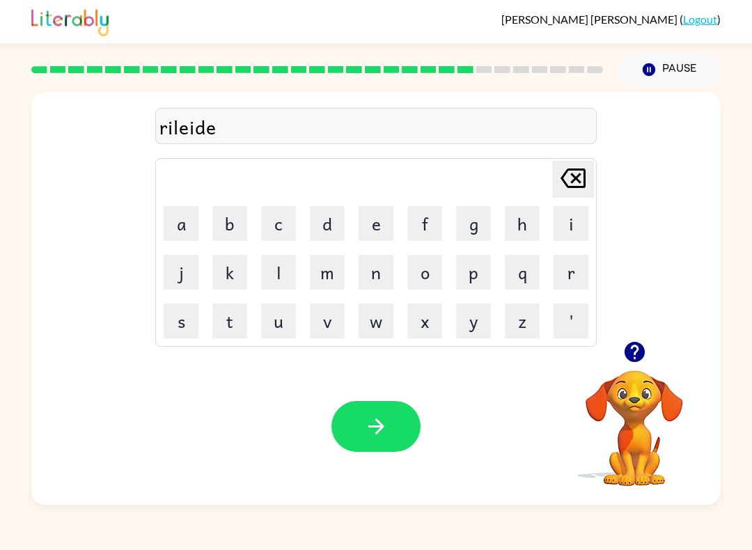
click at [333, 223] on button "d" at bounding box center [327, 223] width 35 height 35
click at [383, 397] on div "Your browser must support playing .mp4 files to use Literably. Please try using…" at bounding box center [375, 426] width 689 height 157
click at [360, 436] on button "button" at bounding box center [375, 426] width 89 height 51
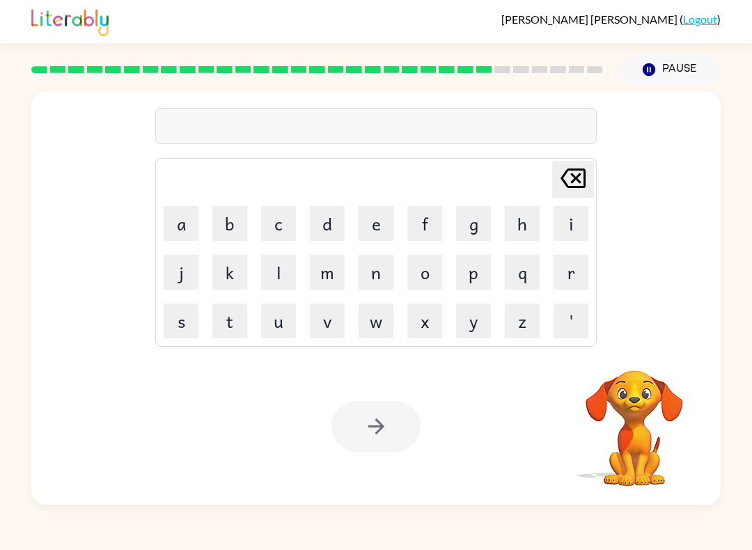
click at [475, 228] on button "g" at bounding box center [473, 223] width 35 height 35
click at [439, 274] on button "o" at bounding box center [424, 272] width 35 height 35
click at [315, 234] on button "d" at bounding box center [327, 223] width 35 height 35
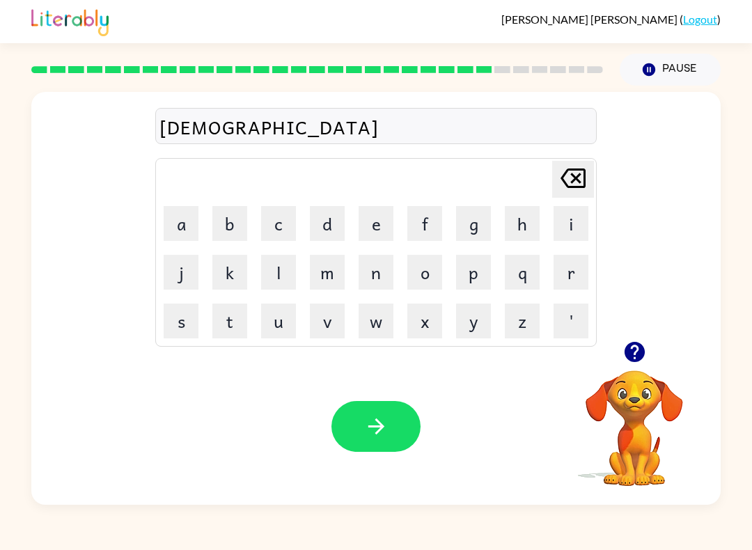
click at [281, 284] on button "l" at bounding box center [278, 272] width 35 height 35
click at [564, 220] on button "i" at bounding box center [570, 223] width 35 height 35
click at [367, 278] on button "n" at bounding box center [375, 272] width 35 height 35
click at [386, 424] on icon "button" at bounding box center [376, 426] width 24 height 24
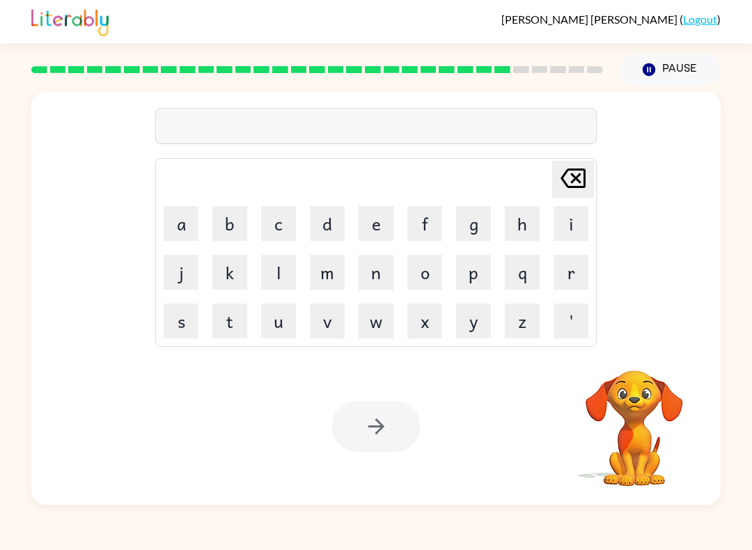
click at [277, 264] on button "l" at bounding box center [278, 272] width 35 height 35
click at [434, 269] on button "o" at bounding box center [424, 272] width 35 height 35
click at [342, 265] on button "m" at bounding box center [327, 272] width 35 height 35
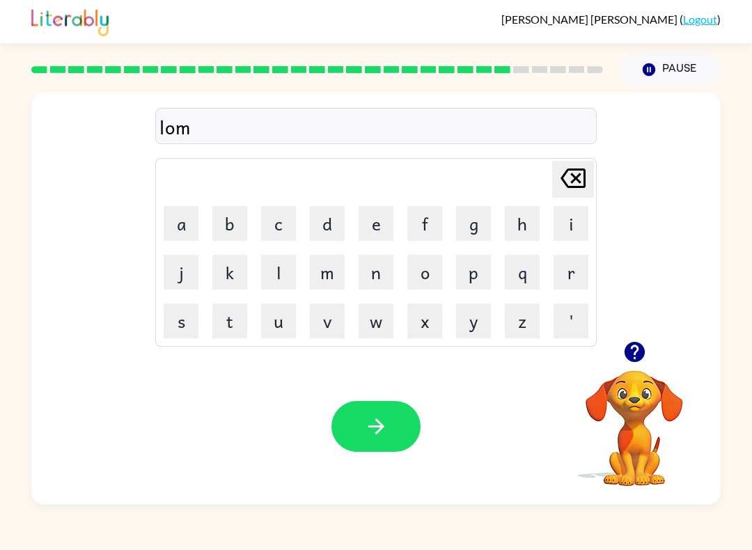
click at [225, 232] on button "b" at bounding box center [229, 223] width 35 height 35
click at [372, 227] on button "e" at bounding box center [375, 223] width 35 height 35
click at [576, 262] on button "r" at bounding box center [570, 272] width 35 height 35
click at [178, 278] on button "j" at bounding box center [181, 272] width 35 height 35
click at [194, 228] on button "a" at bounding box center [181, 223] width 35 height 35
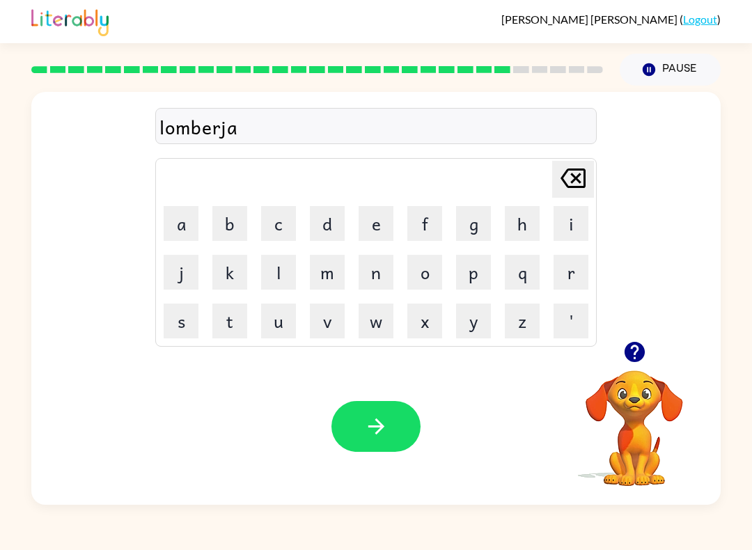
click at [241, 263] on button "k" at bounding box center [229, 272] width 35 height 35
click at [386, 442] on button "button" at bounding box center [375, 426] width 89 height 51
click at [480, 267] on button "p" at bounding box center [473, 272] width 35 height 35
click at [571, 228] on button "i" at bounding box center [570, 223] width 35 height 35
click at [564, 269] on button "r" at bounding box center [570, 272] width 35 height 35
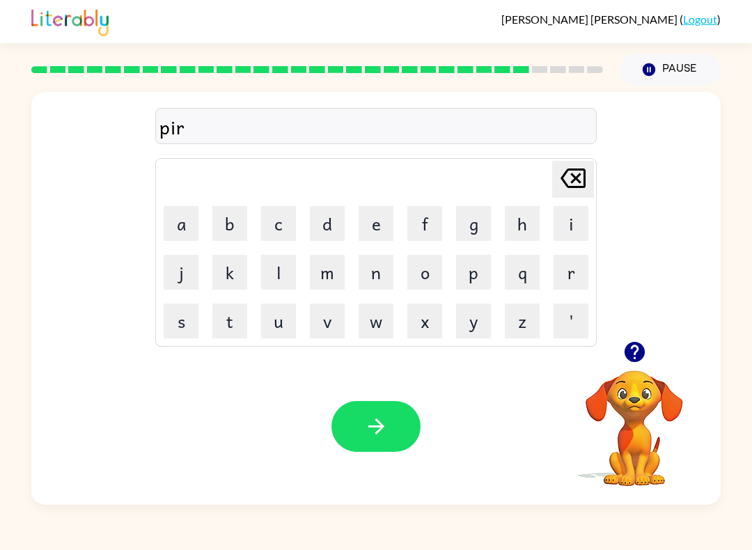
click at [184, 319] on button "s" at bounding box center [181, 320] width 35 height 35
click at [394, 429] on button "button" at bounding box center [375, 426] width 89 height 51
click at [225, 314] on button "t" at bounding box center [229, 320] width 35 height 35
click at [509, 223] on button "h" at bounding box center [522, 223] width 35 height 35
click at [560, 228] on button "i" at bounding box center [570, 223] width 35 height 35
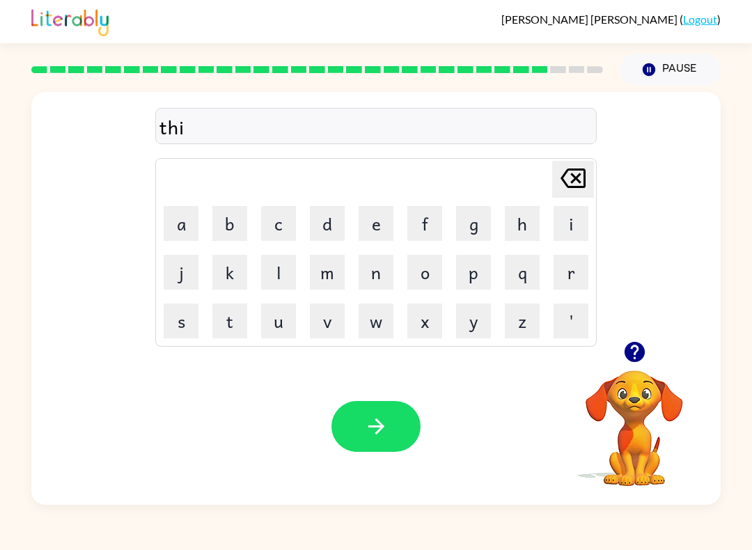
click at [360, 274] on button "n" at bounding box center [375, 272] width 35 height 35
click at [400, 427] on button "button" at bounding box center [375, 426] width 89 height 51
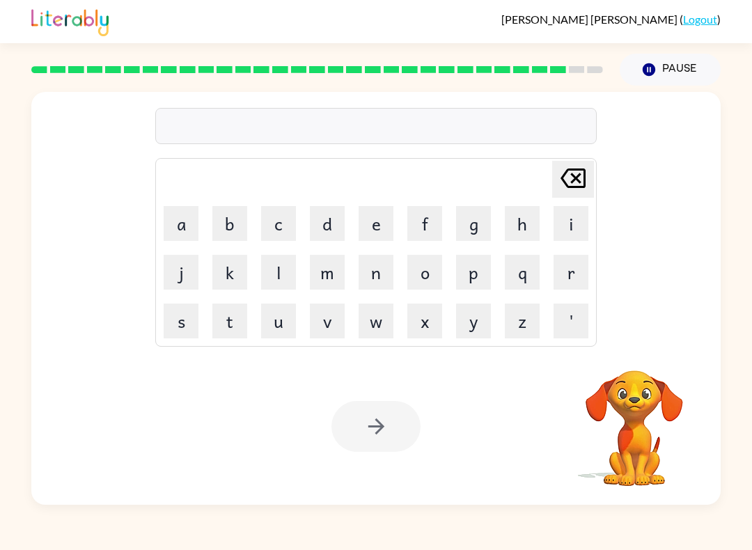
click at [196, 316] on button "s" at bounding box center [181, 320] width 35 height 35
click at [573, 230] on button "i" at bounding box center [570, 223] width 35 height 35
click at [282, 273] on button "l" at bounding box center [278, 272] width 35 height 35
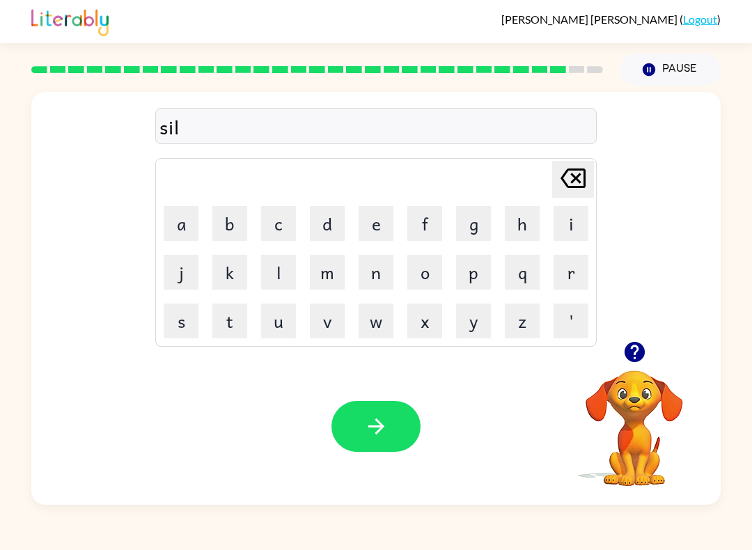
click at [316, 221] on button "d" at bounding box center [327, 223] width 35 height 35
click at [376, 214] on button "e" at bounding box center [375, 223] width 35 height 35
click at [570, 285] on button "r" at bounding box center [570, 272] width 35 height 35
click at [383, 333] on button "w" at bounding box center [375, 320] width 35 height 35
click at [379, 224] on button "e" at bounding box center [375, 223] width 35 height 35
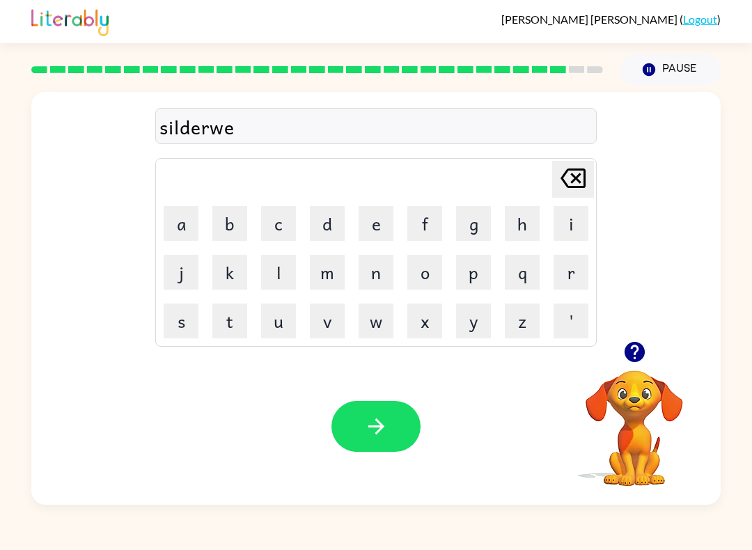
click at [574, 271] on button "r" at bounding box center [570, 272] width 35 height 35
click at [376, 424] on icon "button" at bounding box center [376, 426] width 24 height 24
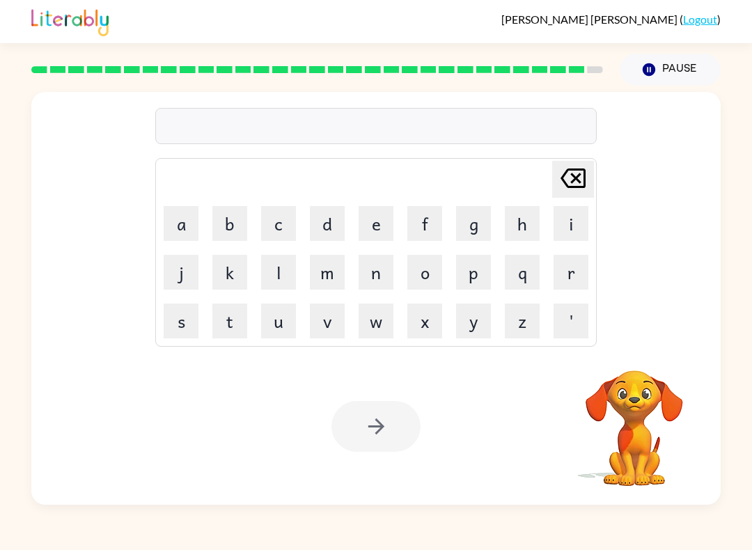
click at [426, 269] on button "o" at bounding box center [424, 272] width 35 height 35
click at [383, 276] on button "n" at bounding box center [375, 272] width 35 height 35
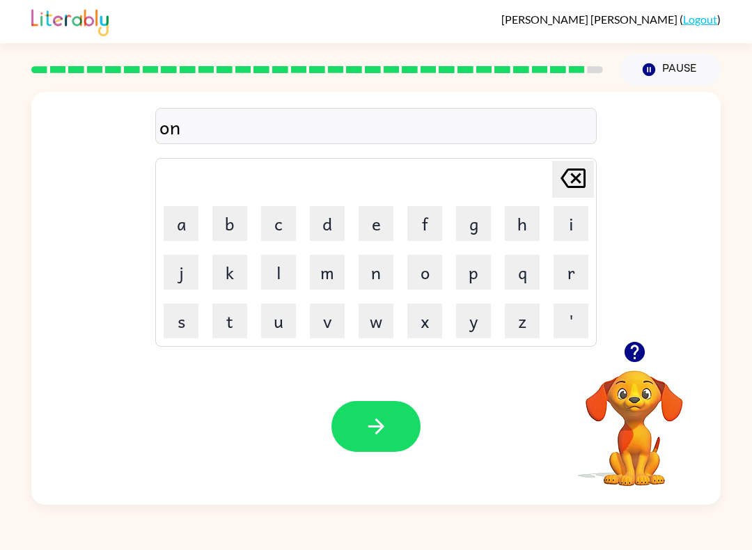
click at [411, 231] on button "f" at bounding box center [424, 223] width 35 height 35
click at [278, 266] on button "l" at bounding box center [278, 272] width 35 height 35
click at [388, 225] on button "e" at bounding box center [375, 223] width 35 height 35
click at [558, 209] on button "i" at bounding box center [570, 223] width 35 height 35
click at [318, 278] on button "m" at bounding box center [327, 272] width 35 height 35
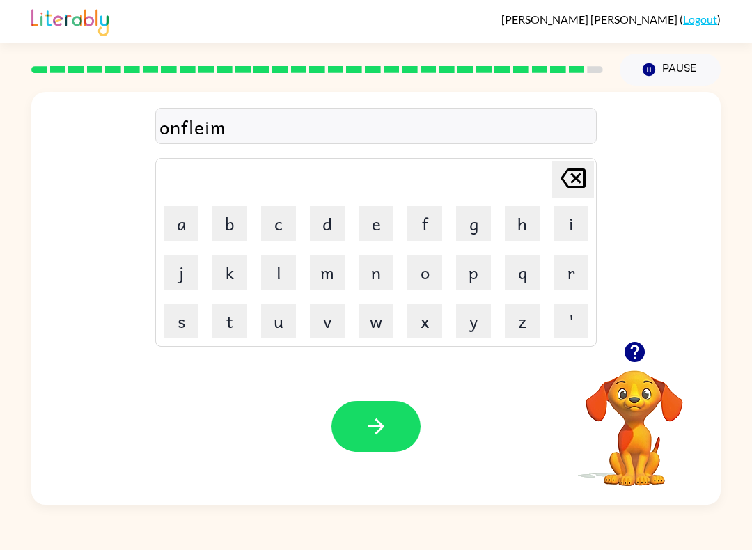
click at [366, 422] on icon "button" at bounding box center [376, 426] width 24 height 24
